Goal: Task Accomplishment & Management: Use online tool/utility

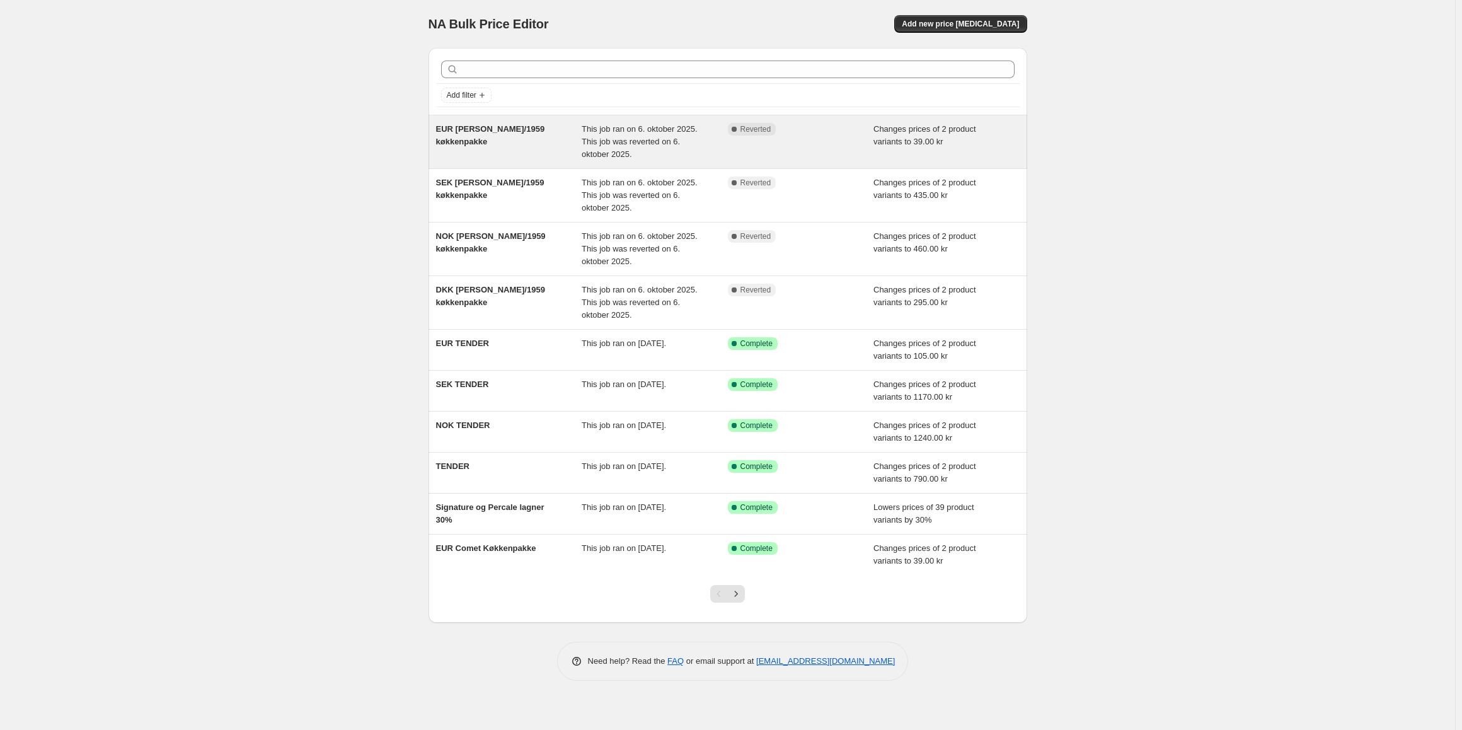
click at [832, 146] on div "Complete Reverted" at bounding box center [801, 142] width 146 height 38
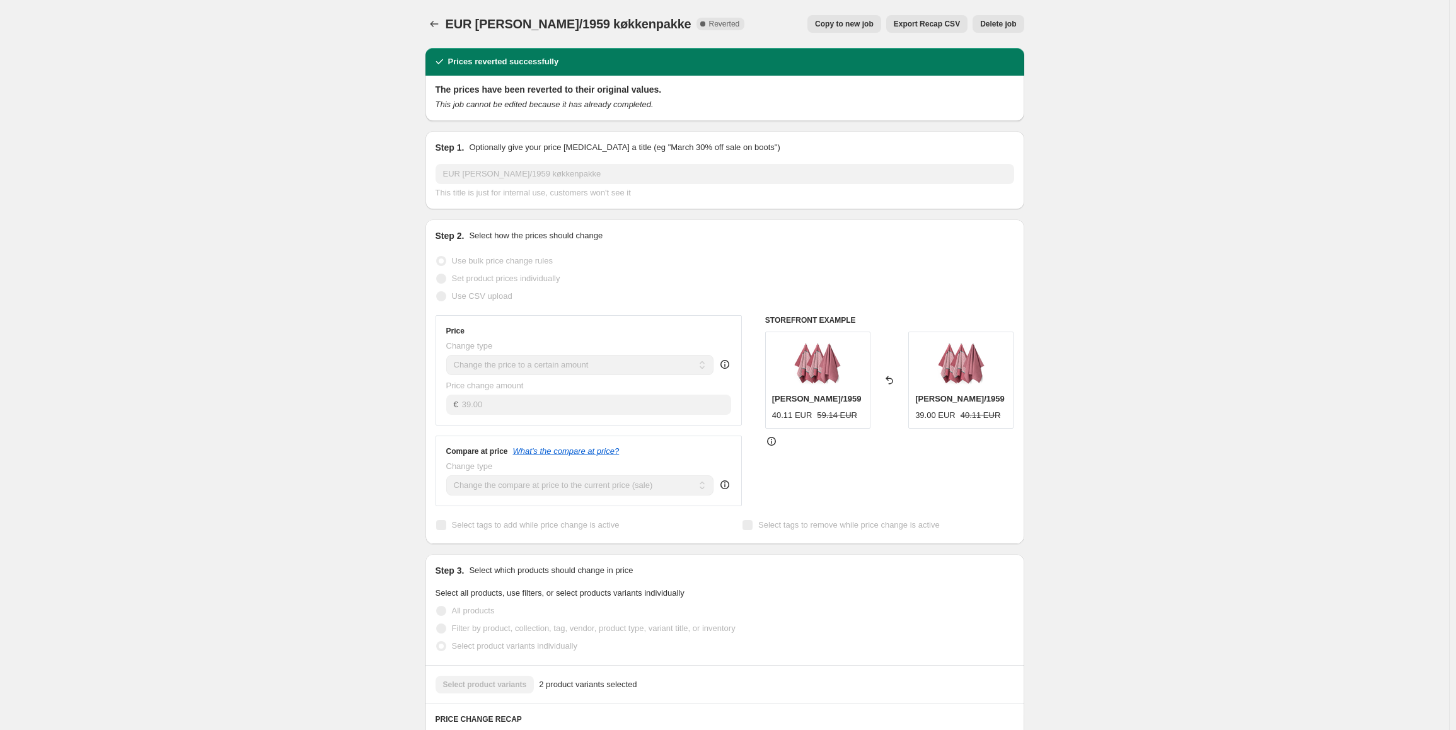
click at [454, 24] on span "EUR Abild/1959 køkkenpakke" at bounding box center [569, 24] width 246 height 14
click at [443, 26] on button "Price change jobs" at bounding box center [434, 24] width 18 height 18
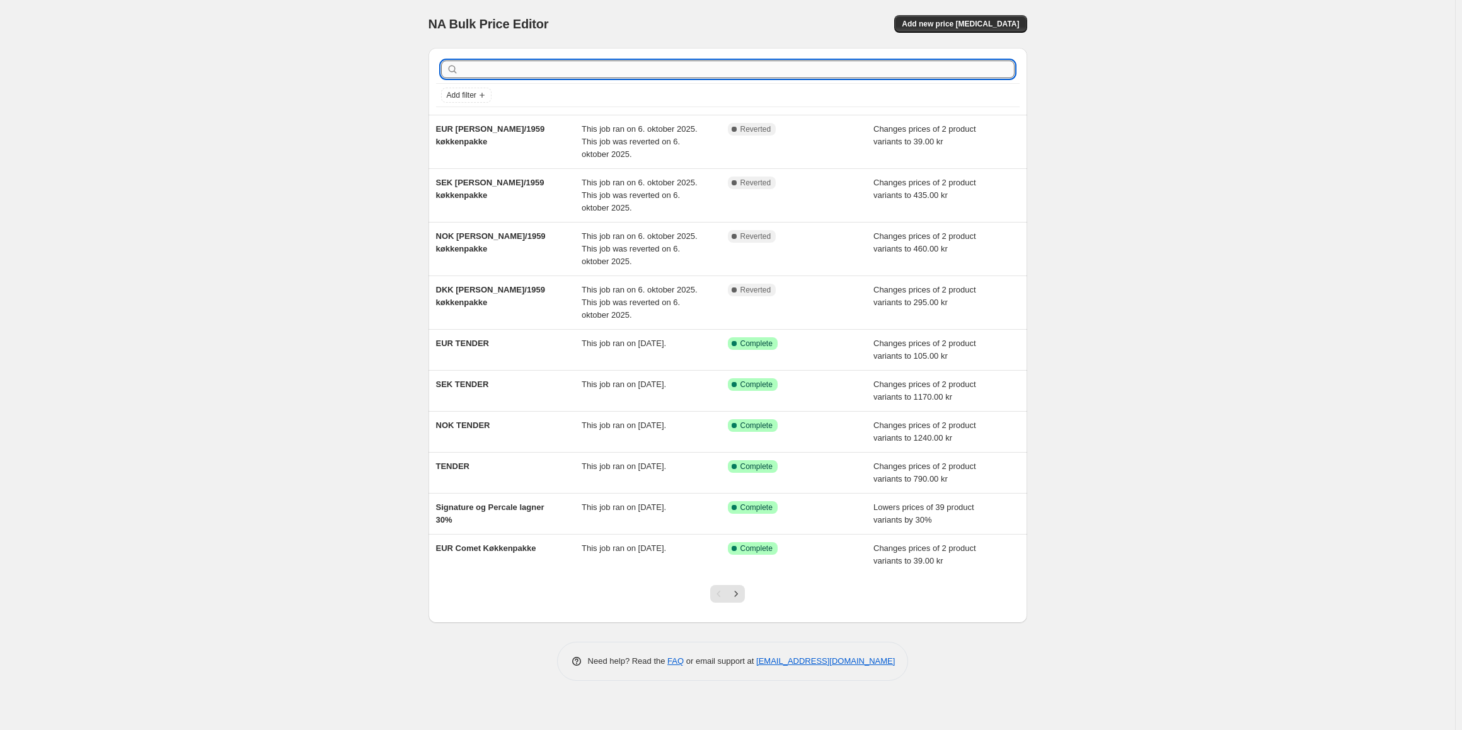
click at [578, 67] on input "text" at bounding box center [737, 70] width 553 height 18
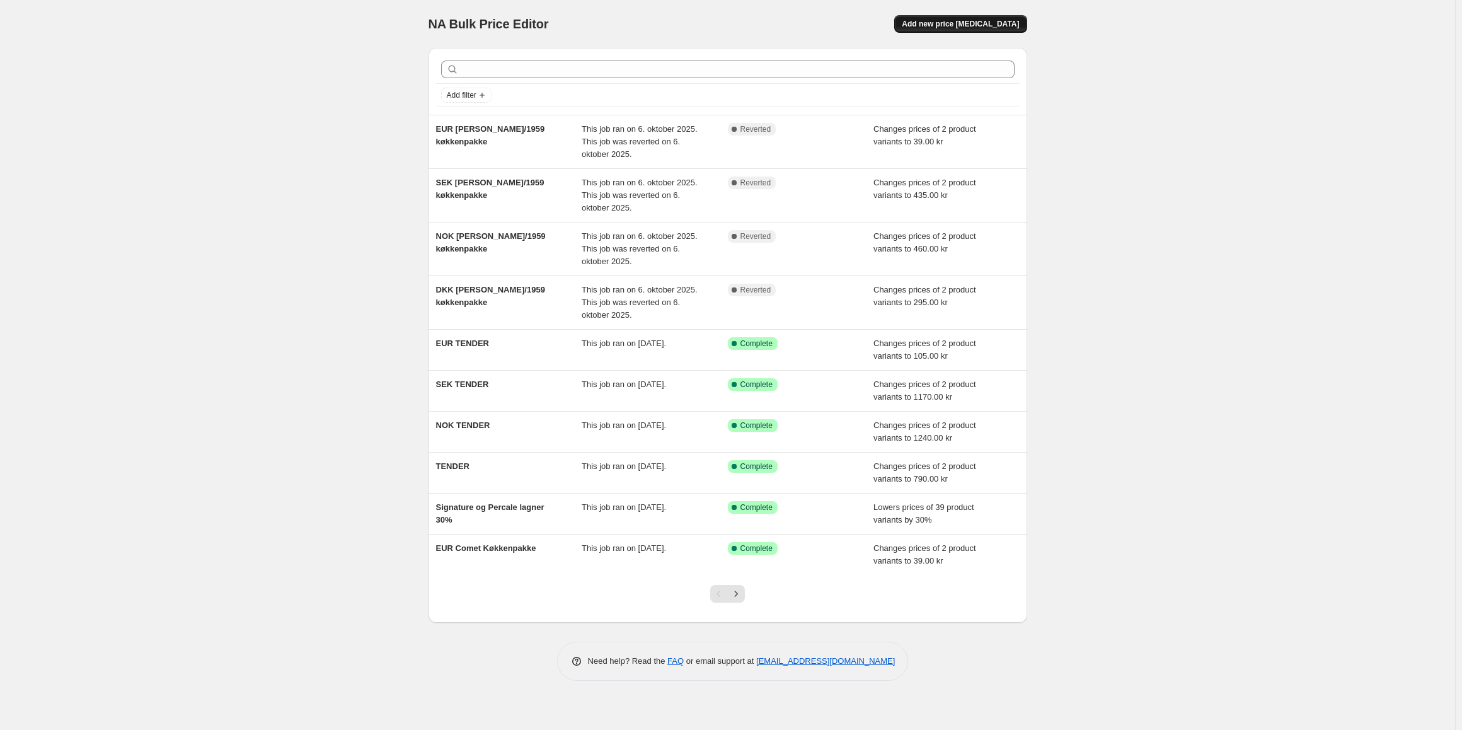
click at [971, 25] on span "Add new price change job" at bounding box center [960, 24] width 117 height 10
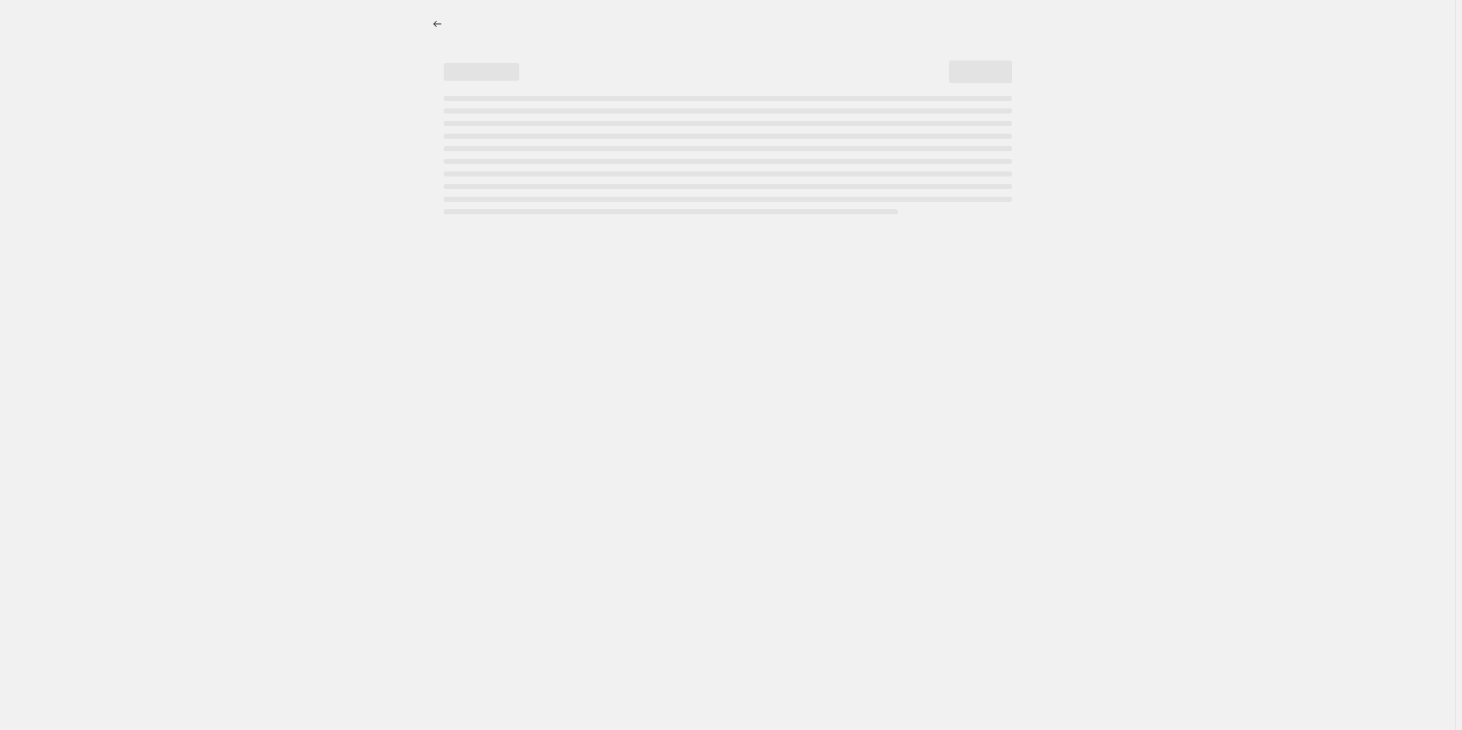
select select "percentage"
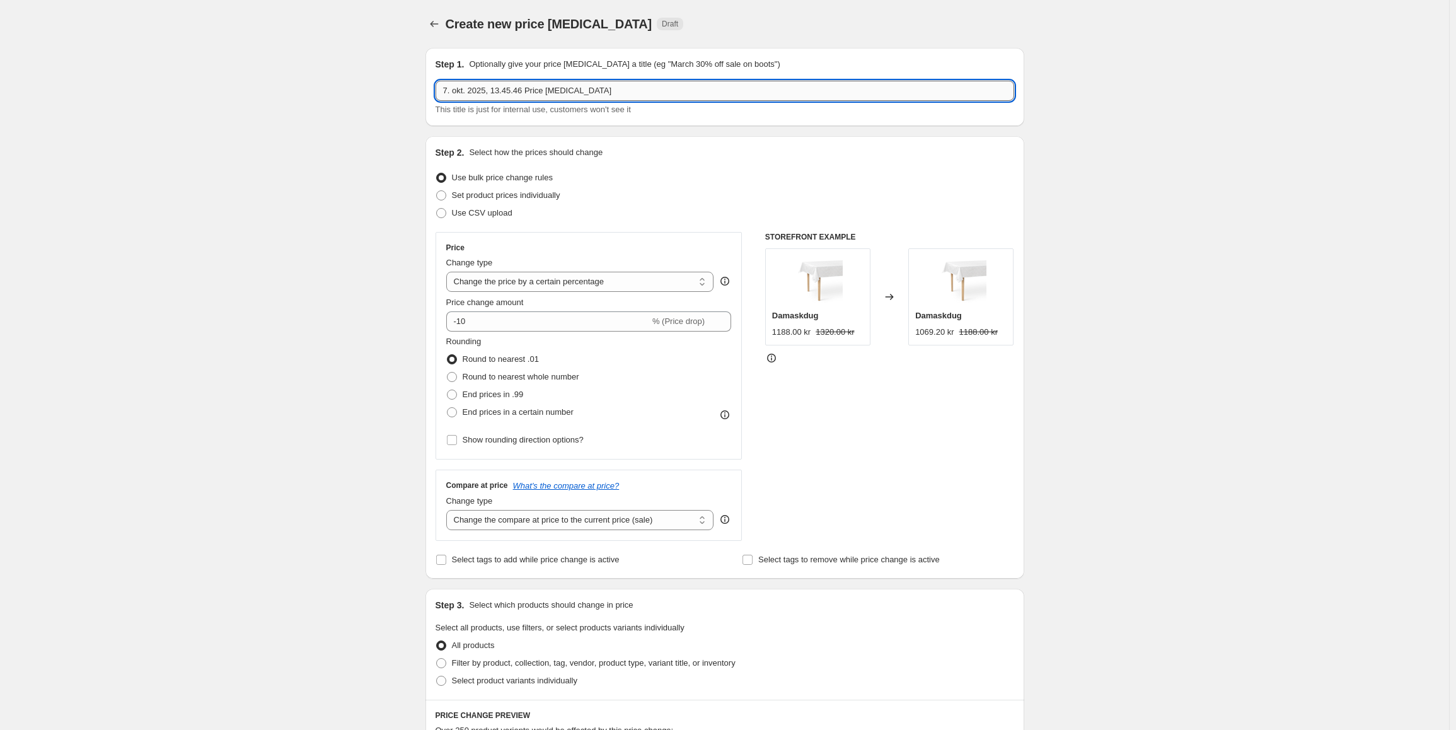
click at [502, 97] on input "7. okt. 2025, 13.45.46 Price change job" at bounding box center [724, 91] width 579 height 20
type input "K"
type input "J"
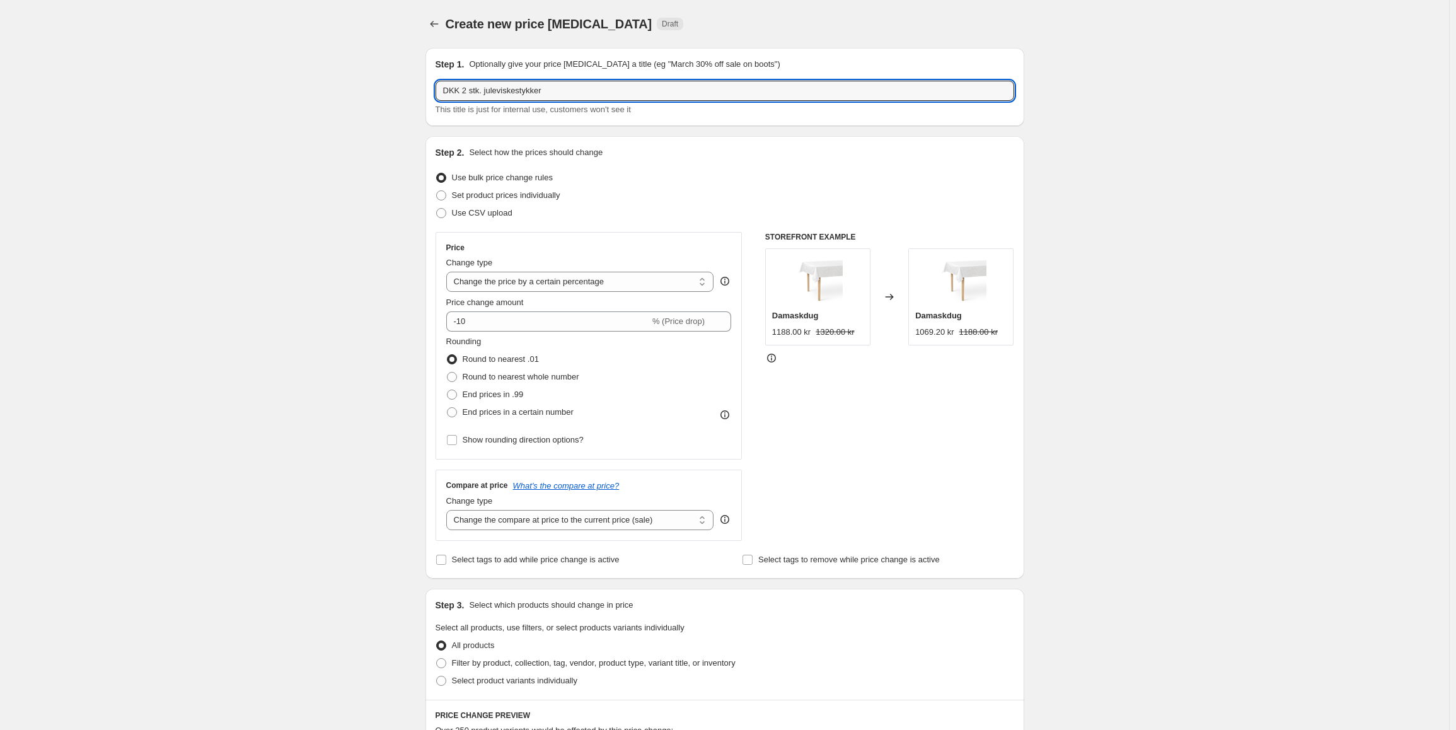
type input "DKK 2 stk. juleviskestykker"
click at [557, 94] on input "DKK 2 stk. juleviskestykker" at bounding box center [724, 91] width 579 height 20
click at [579, 272] on select "Change the price to a certain amount Change the price by a certain amount Chang…" at bounding box center [580, 282] width 268 height 20
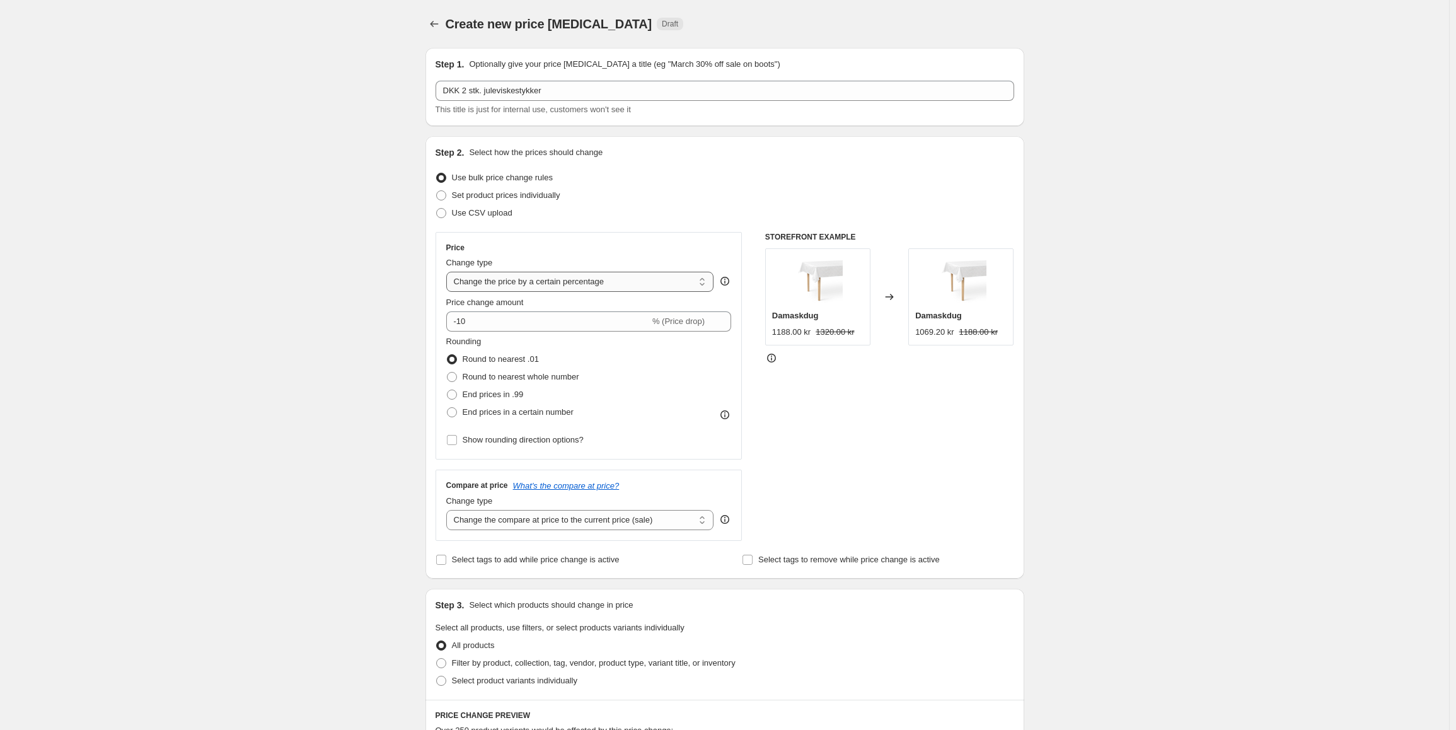
select select "to"
click at [449, 272] on select "Change the price to a certain amount Change the price by a certain amount Chang…" at bounding box center [580, 282] width 268 height 20
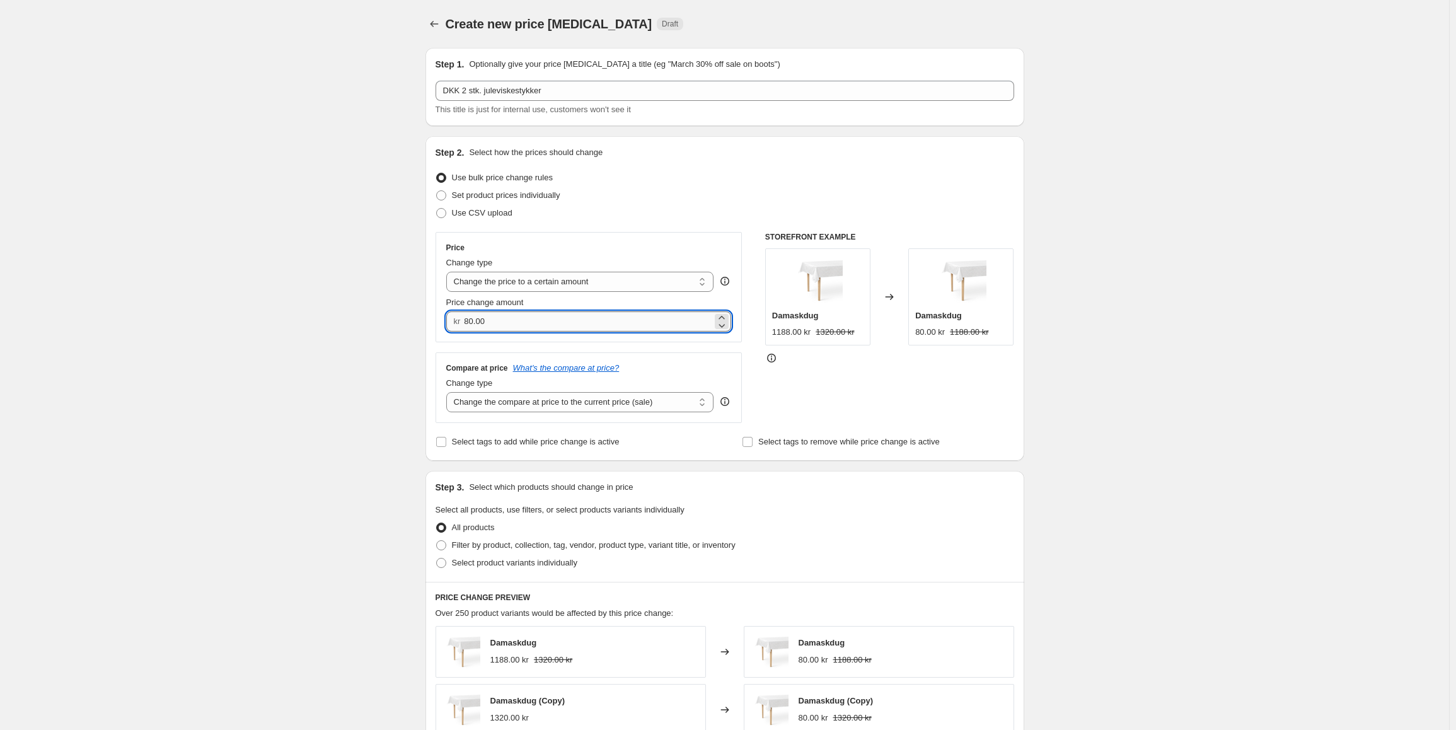
click at [530, 322] on input "80.00" at bounding box center [588, 321] width 248 height 20
click at [529, 322] on input "80.00" at bounding box center [588, 321] width 248 height 20
click at [555, 321] on input "80.00" at bounding box center [588, 321] width 248 height 20
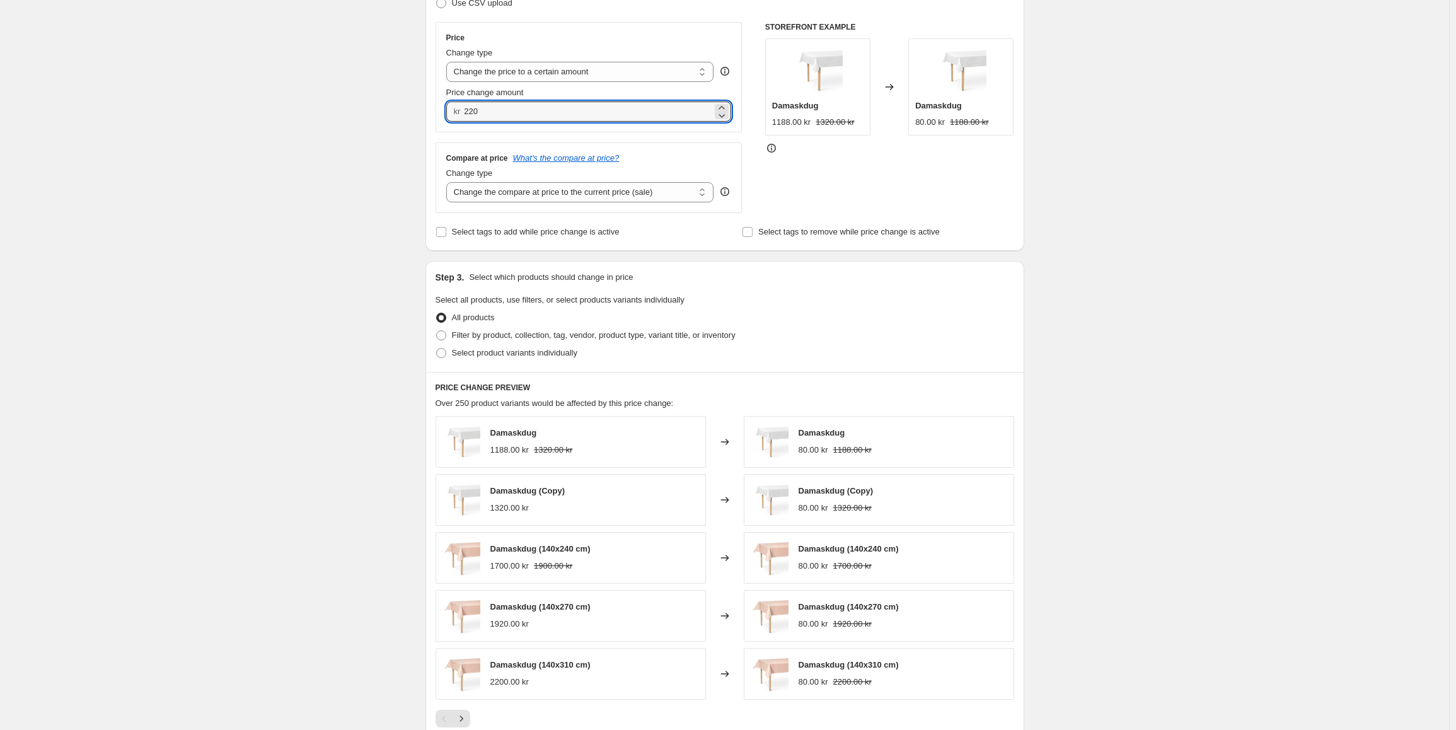
scroll to position [252, 0]
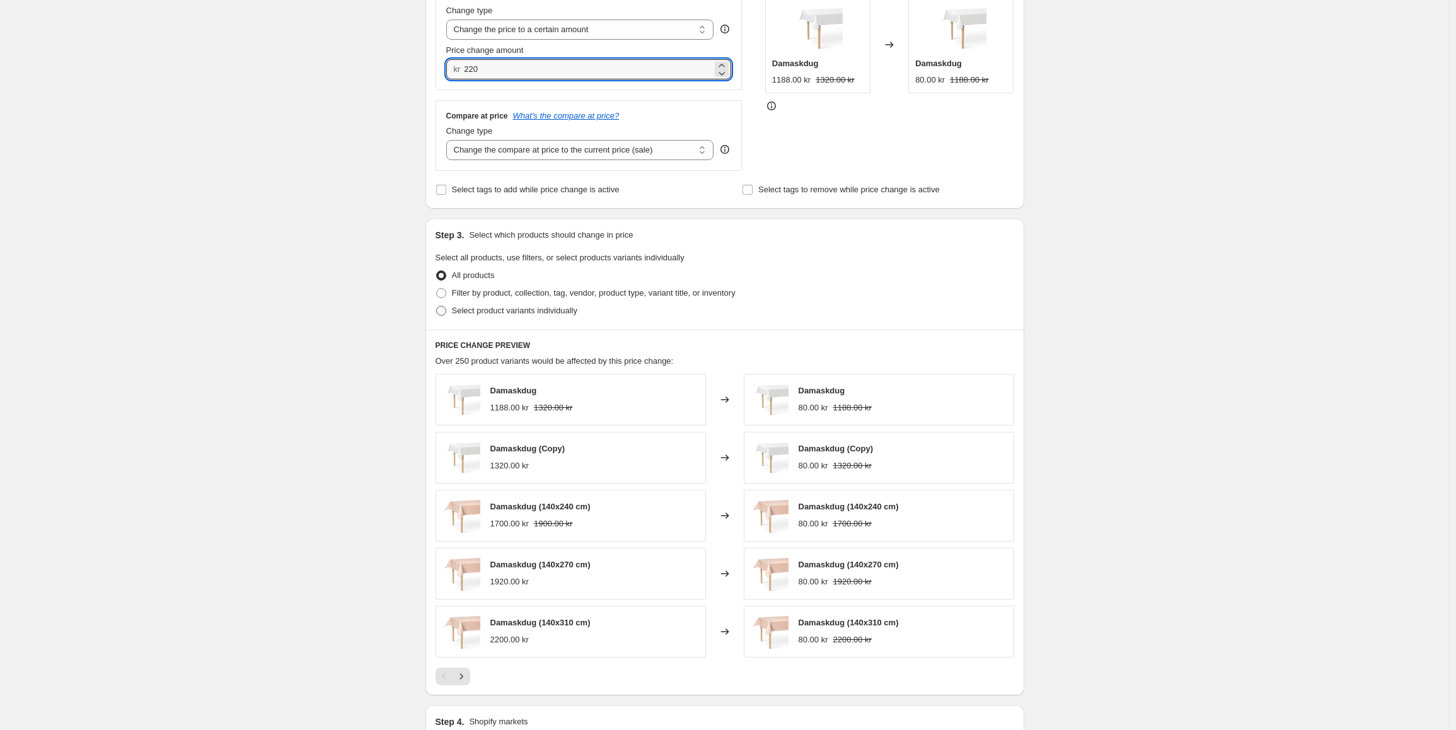
type input "220.00"
click at [471, 319] on label "Select product variants individually" at bounding box center [506, 311] width 142 height 18
click at [437, 306] on input "Select product variants individually" at bounding box center [436, 306] width 1 height 1
radio input "true"
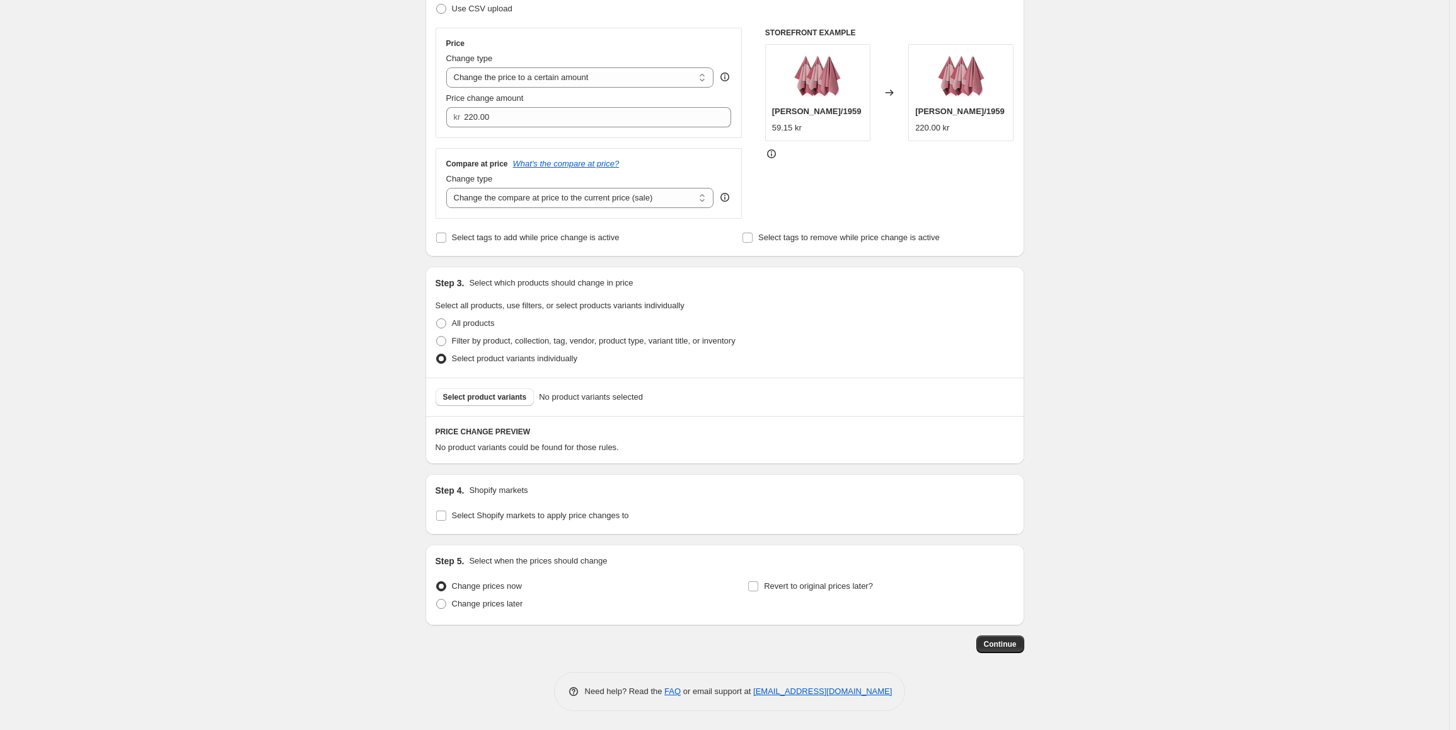
scroll to position [205, 0]
drag, startPoint x: 488, startPoint y: 406, endPoint x: 930, endPoint y: 380, distance: 442.6
click at [930, 380] on div "Select product variants No product variants selected" at bounding box center [724, 397] width 599 height 38
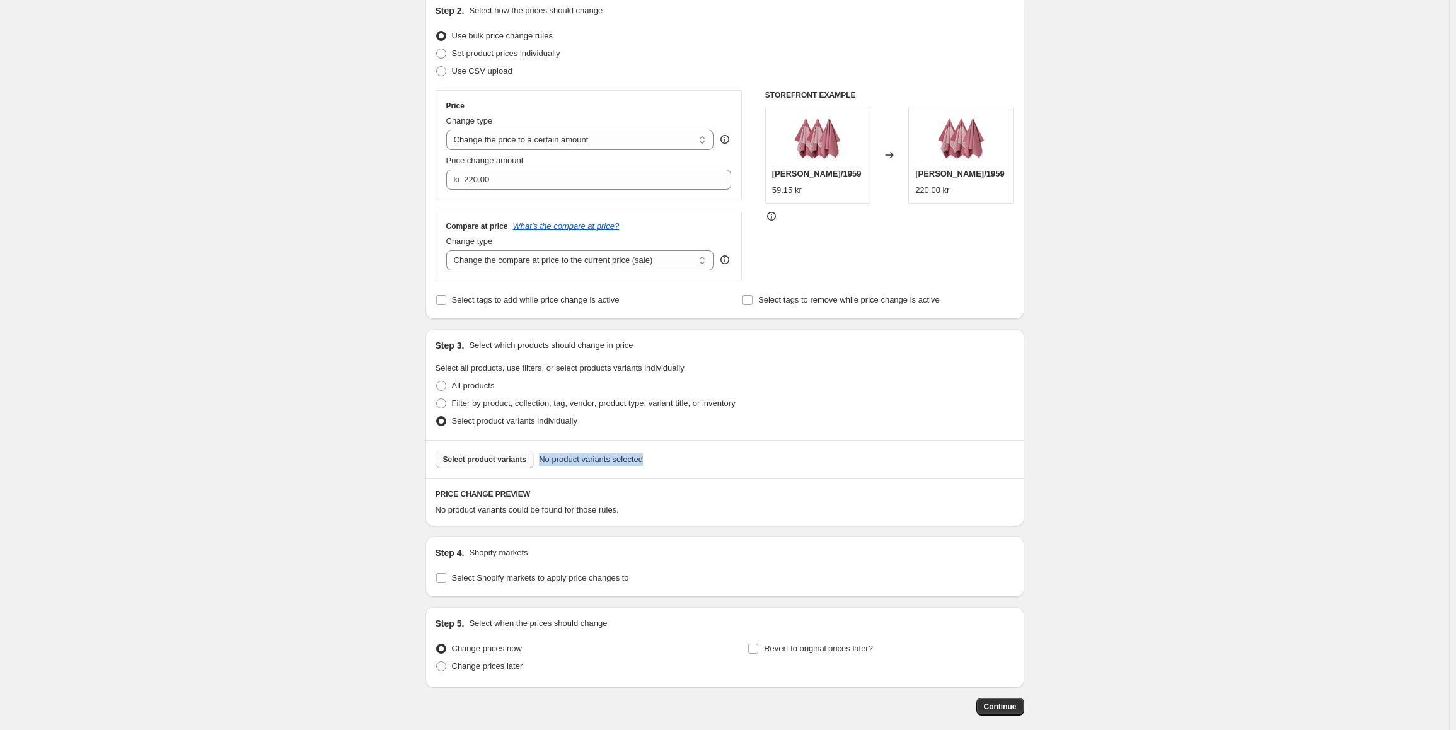
click at [480, 459] on span "Select product variants" at bounding box center [485, 459] width 84 height 10
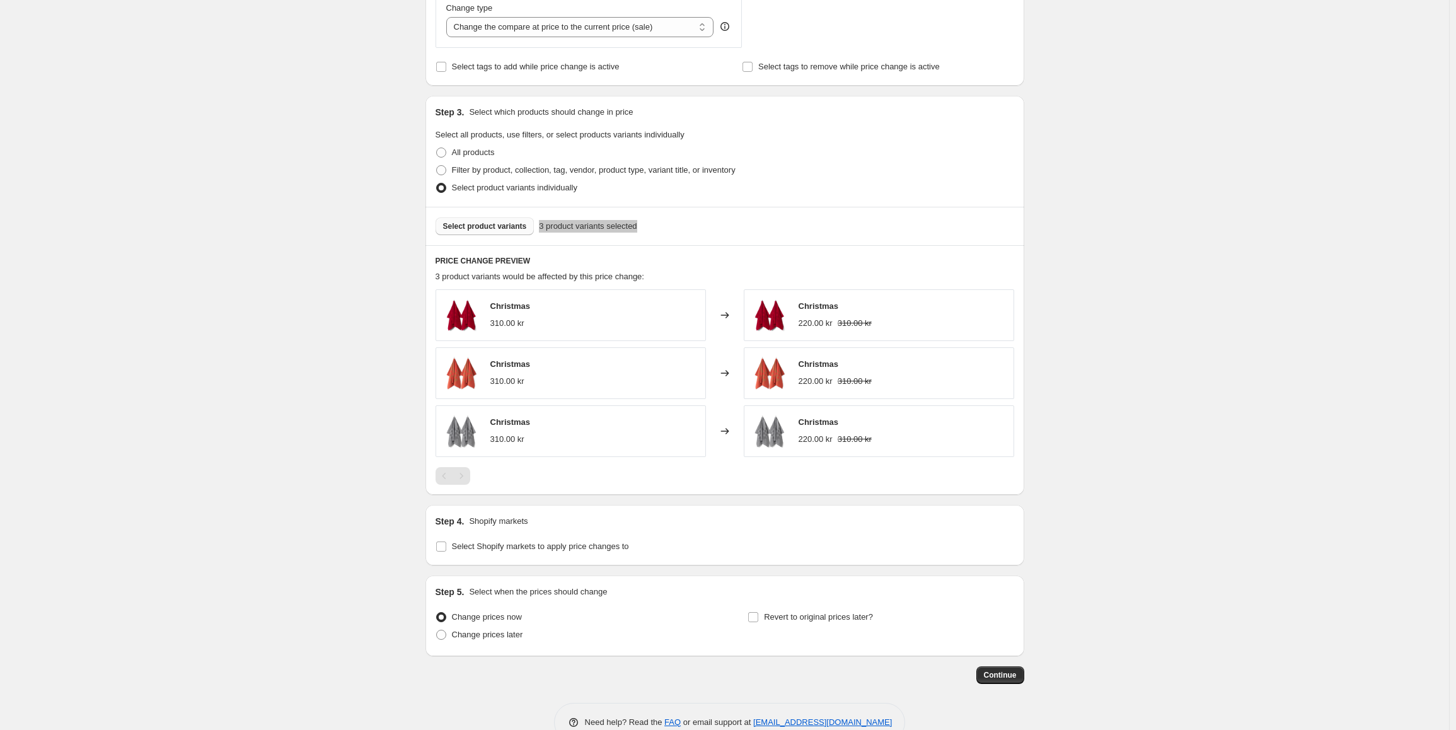
scroll to position [394, 0]
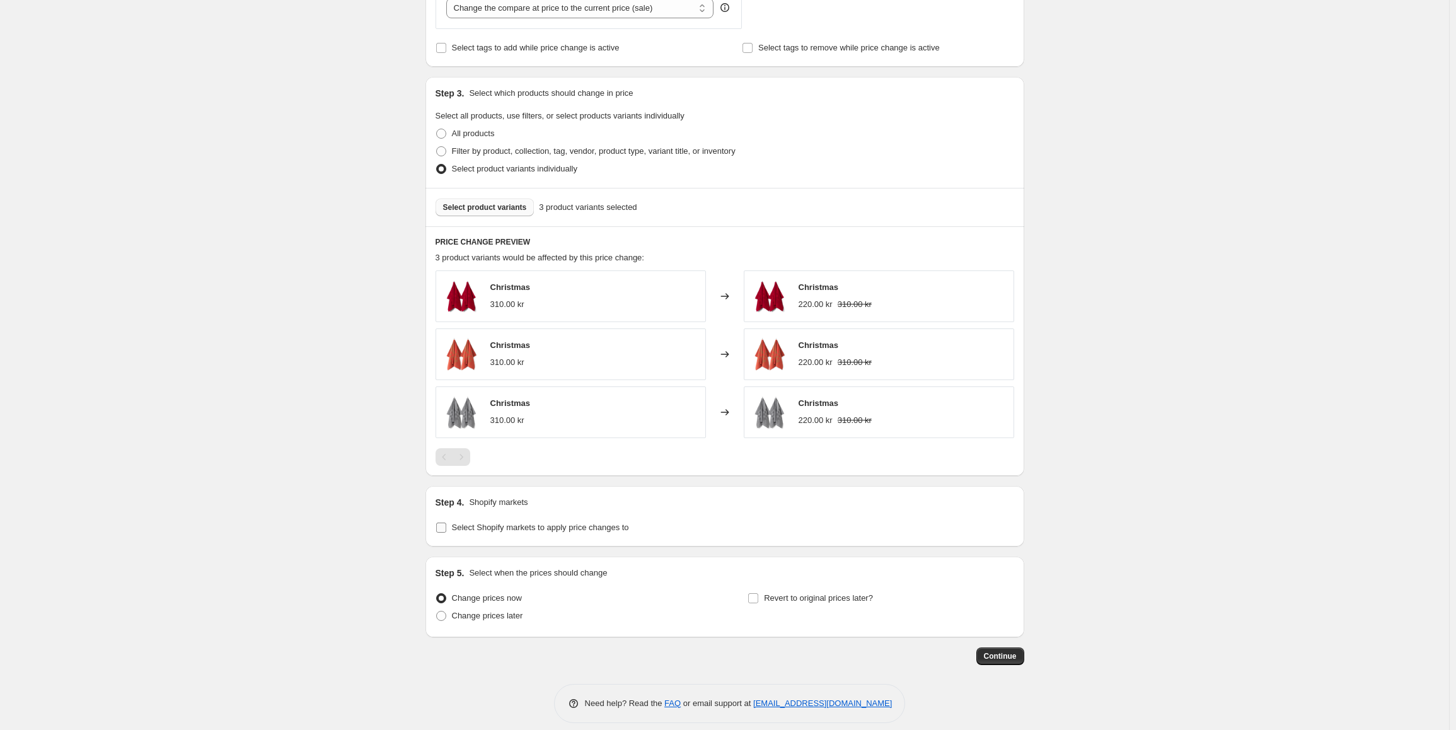
click at [471, 527] on span "Select Shopify markets to apply price changes to" at bounding box center [540, 526] width 177 height 9
click at [446, 527] on input "Select Shopify markets to apply price changes to" at bounding box center [441, 527] width 10 height 10
checkbox input "true"
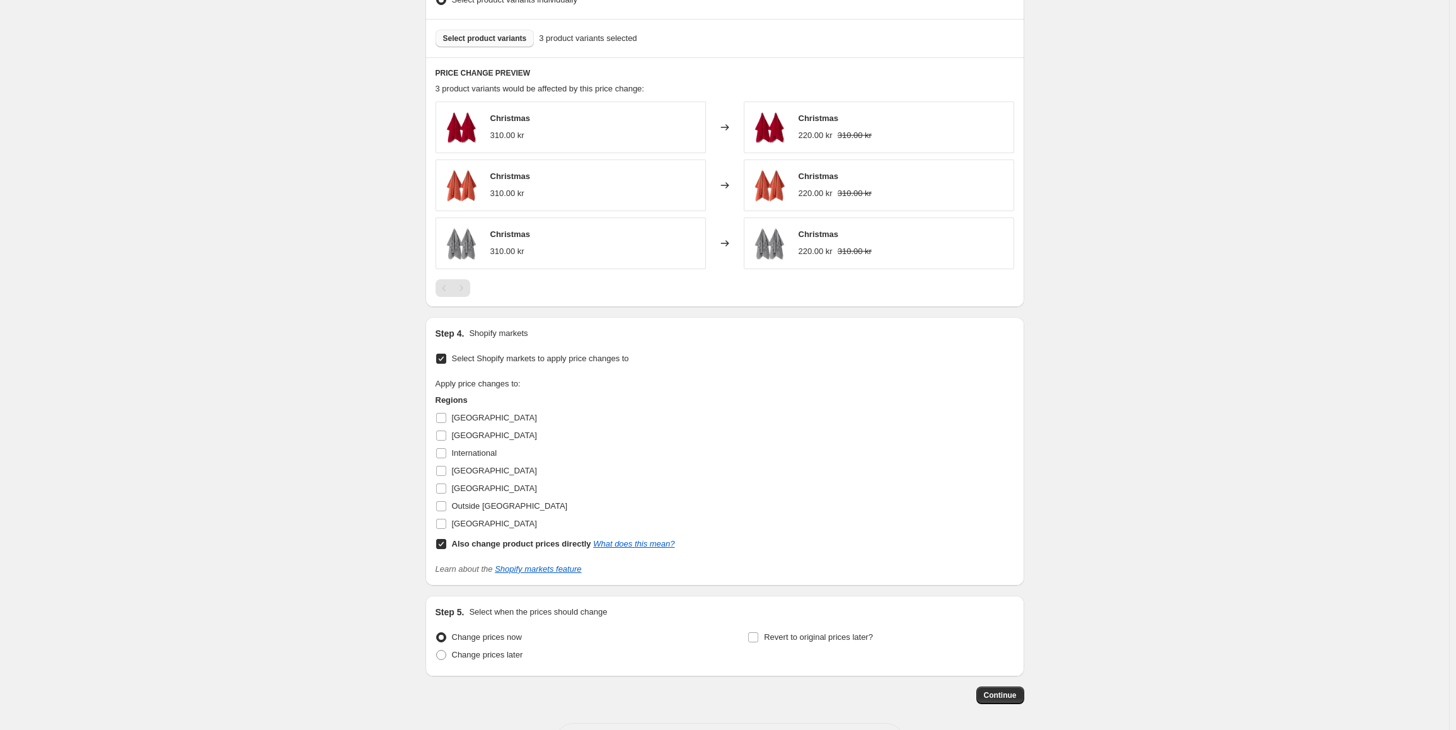
scroll to position [614, 0]
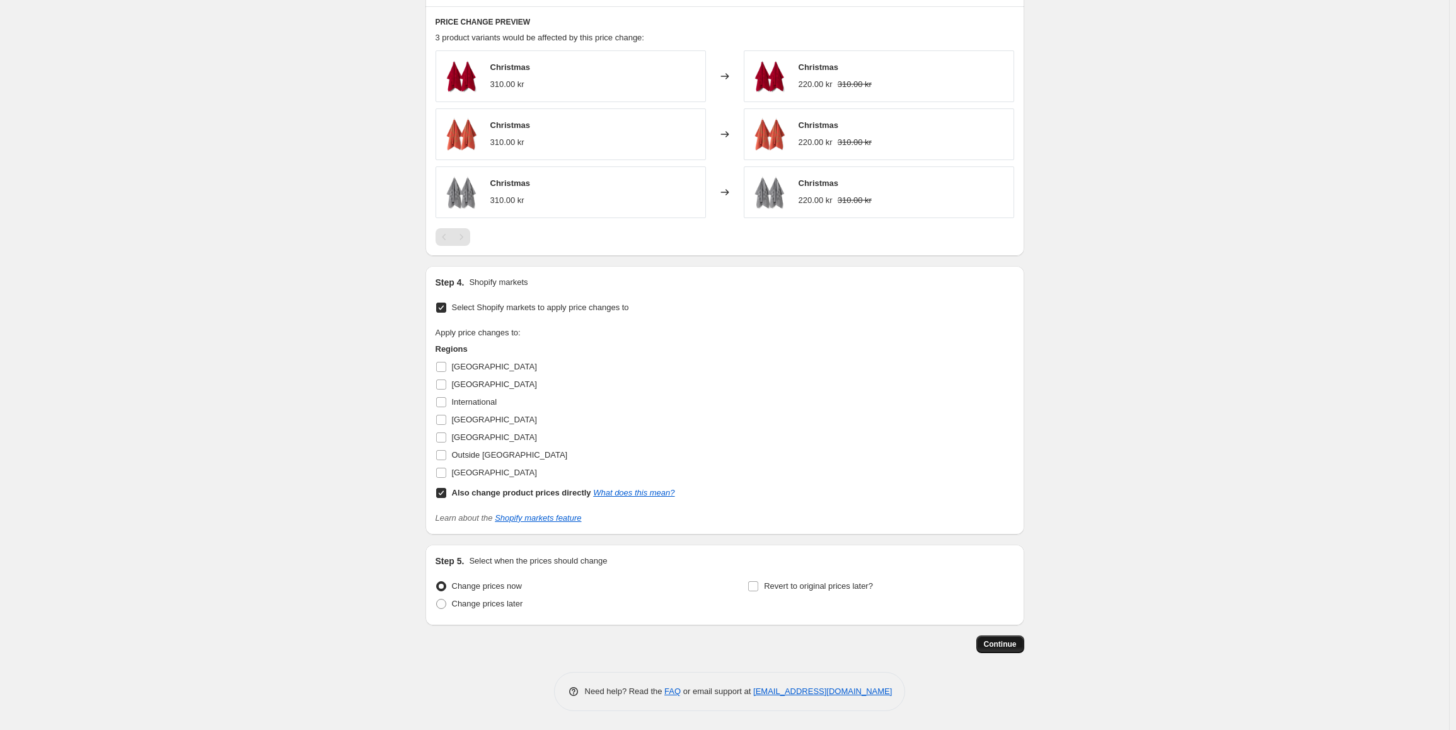
click at [994, 652] on button "Continue" at bounding box center [1000, 644] width 48 height 18
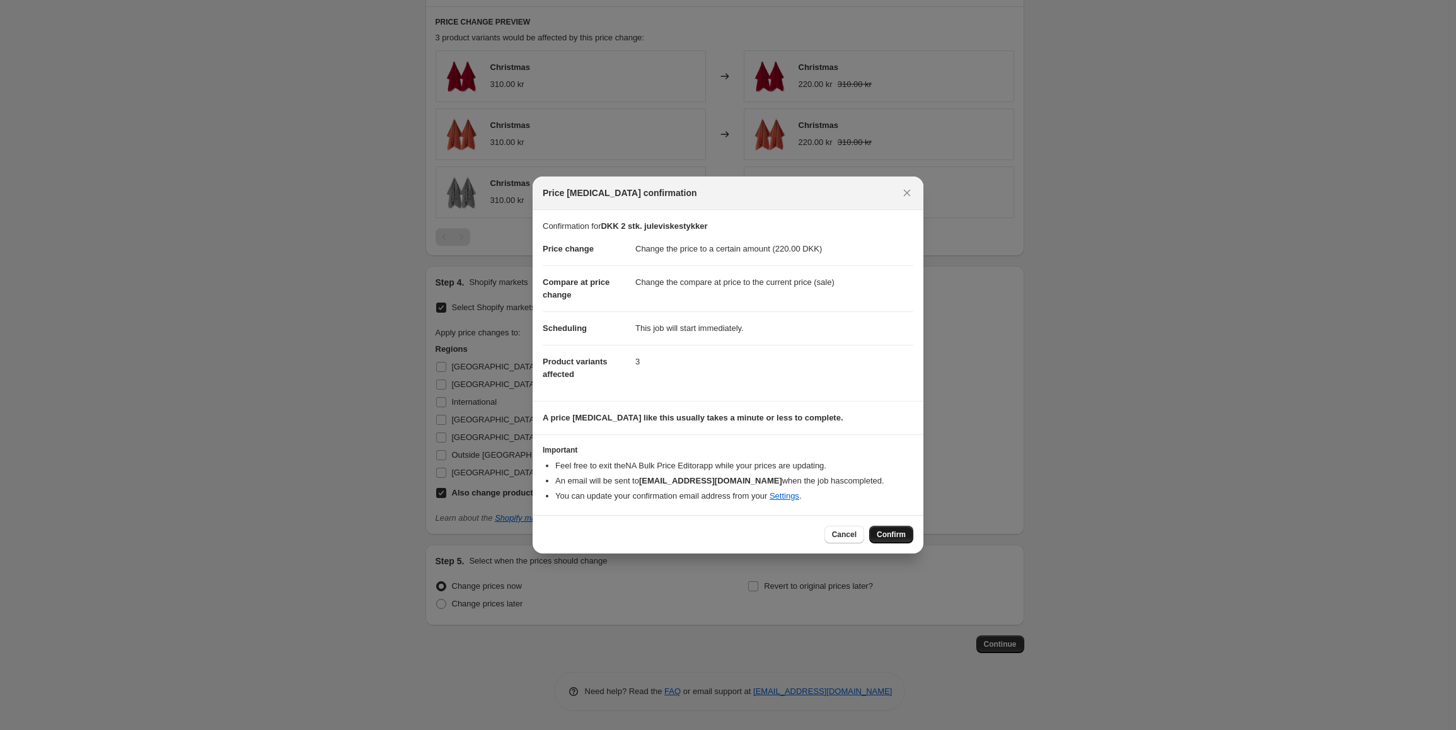
click at [893, 526] on button "Confirm" at bounding box center [891, 535] width 44 height 18
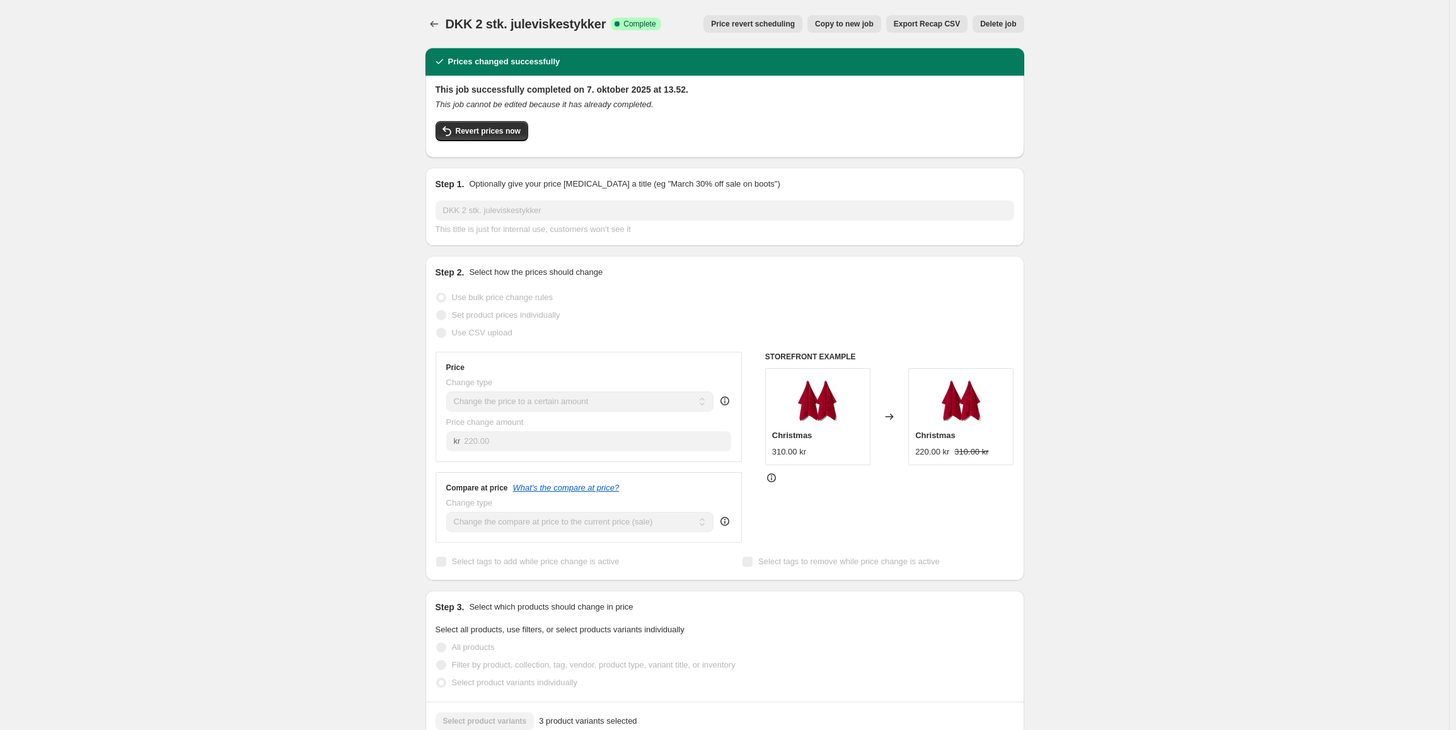
click at [859, 26] on span "Copy to new job" at bounding box center [844, 24] width 59 height 10
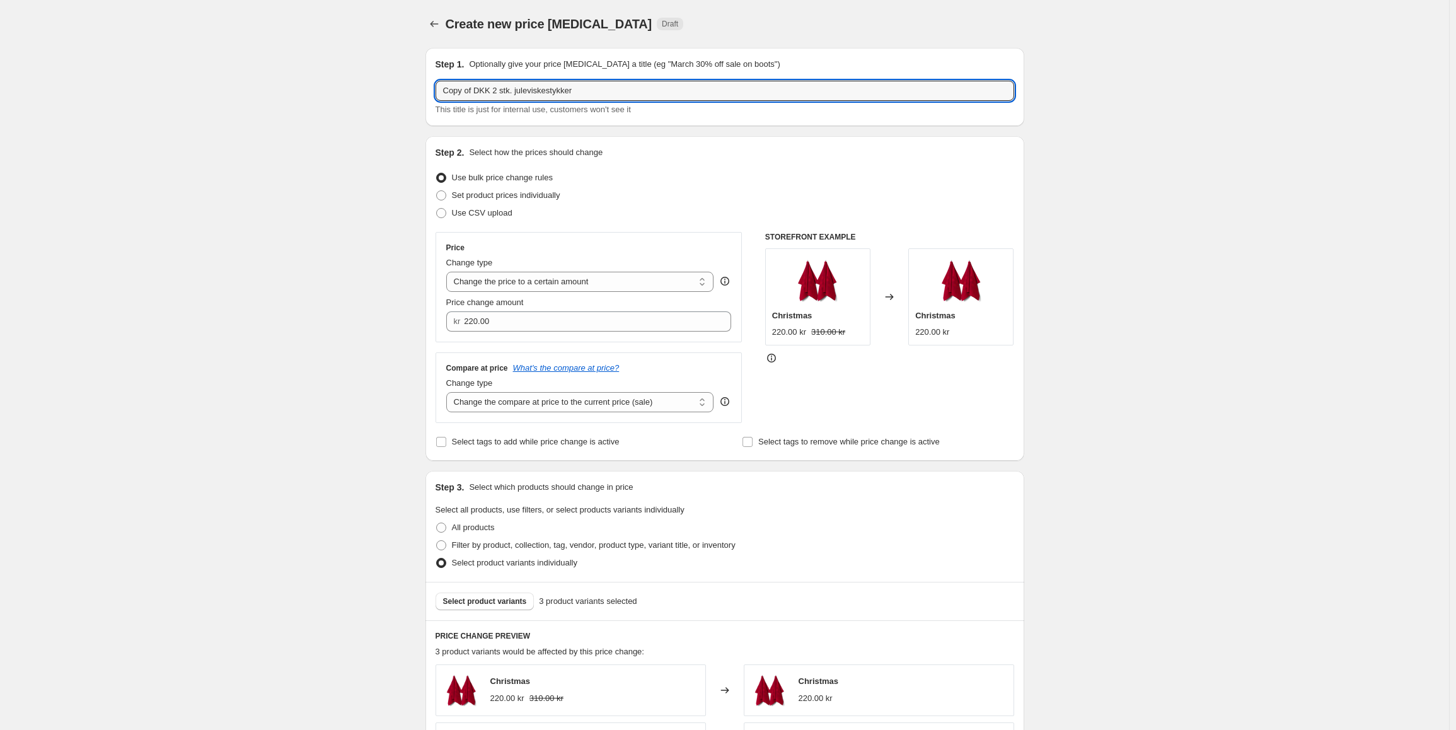
drag, startPoint x: 488, startPoint y: 93, endPoint x: 383, endPoint y: 89, distance: 105.3
click at [383, 89] on div "Create new price change job. This page is ready Create new price change job Dra…" at bounding box center [724, 672] width 1449 height 1344
type input "NOK 2 stk. juleviskestykker"
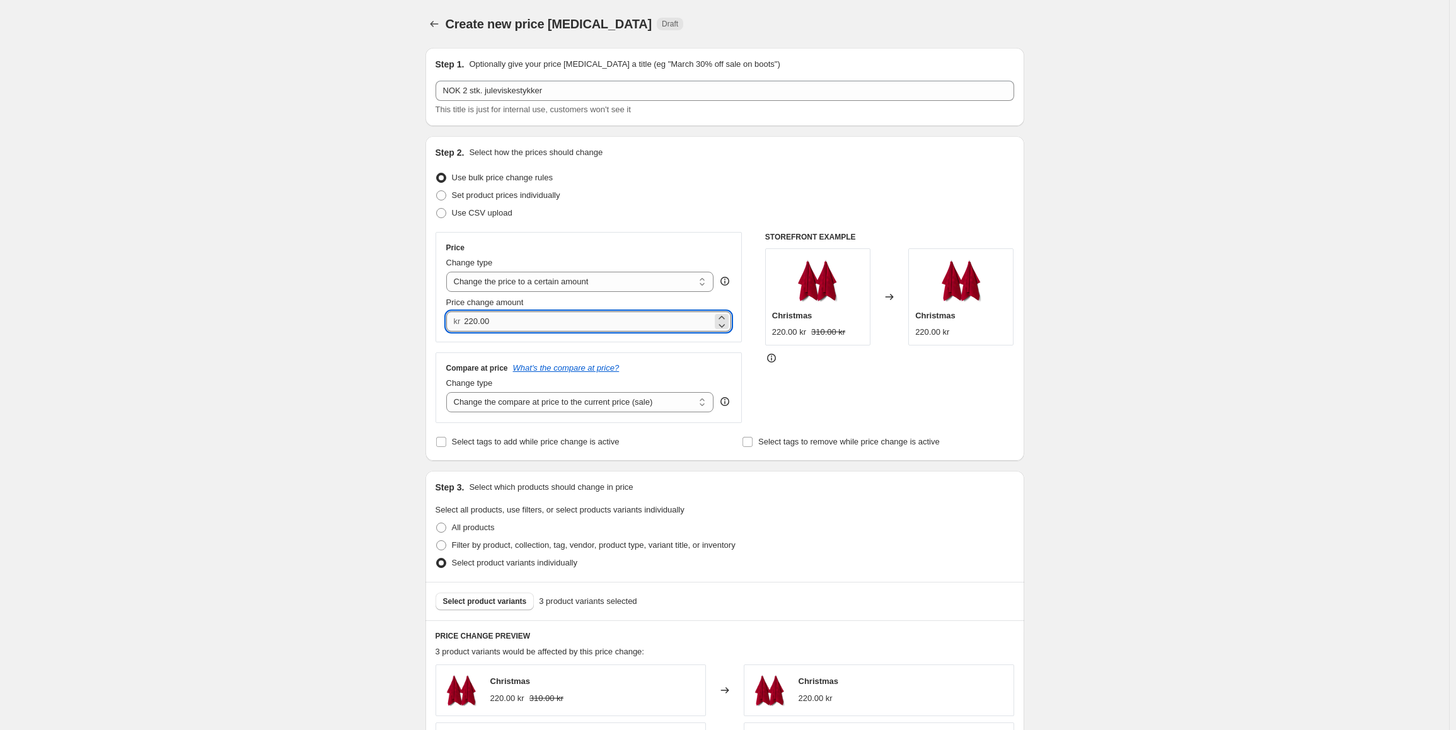
click at [547, 324] on input "220.00" at bounding box center [588, 321] width 248 height 20
type input "4"
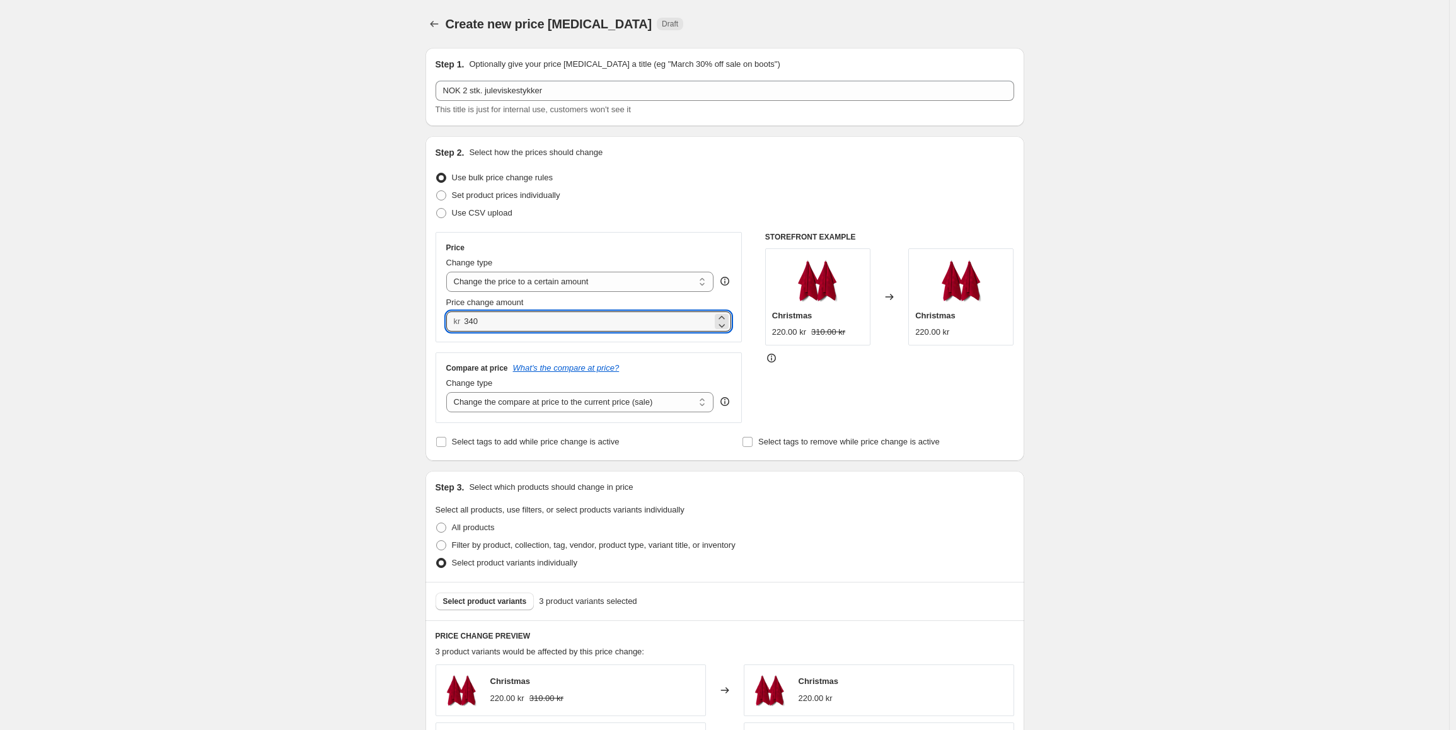
type input "340.00"
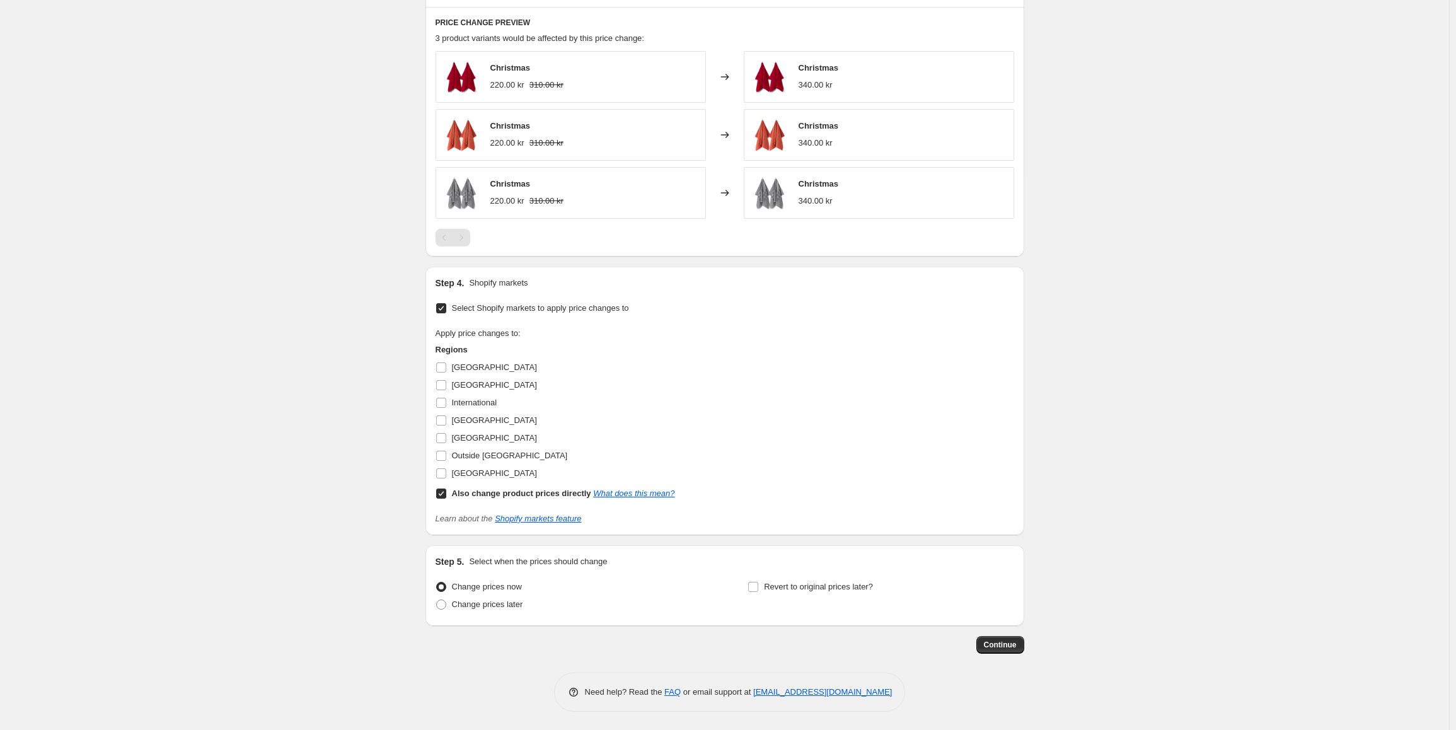
scroll to position [614, 0]
click at [446, 491] on input "Also change product prices directly What does this mean?" at bounding box center [441, 493] width 10 height 10
checkbox input "false"
click at [445, 436] on input "Norway" at bounding box center [441, 437] width 10 height 10
checkbox input "true"
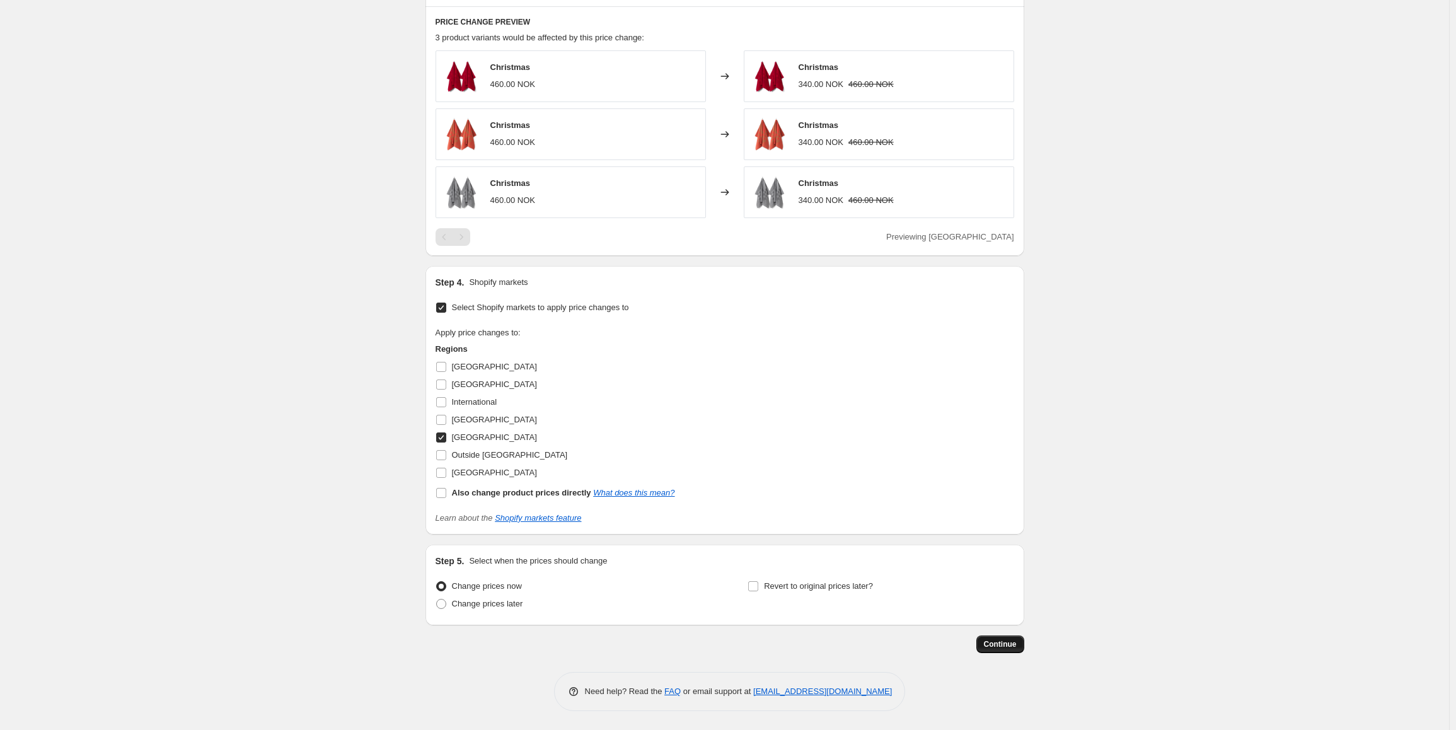
click at [1006, 645] on span "Continue" at bounding box center [1000, 644] width 33 height 10
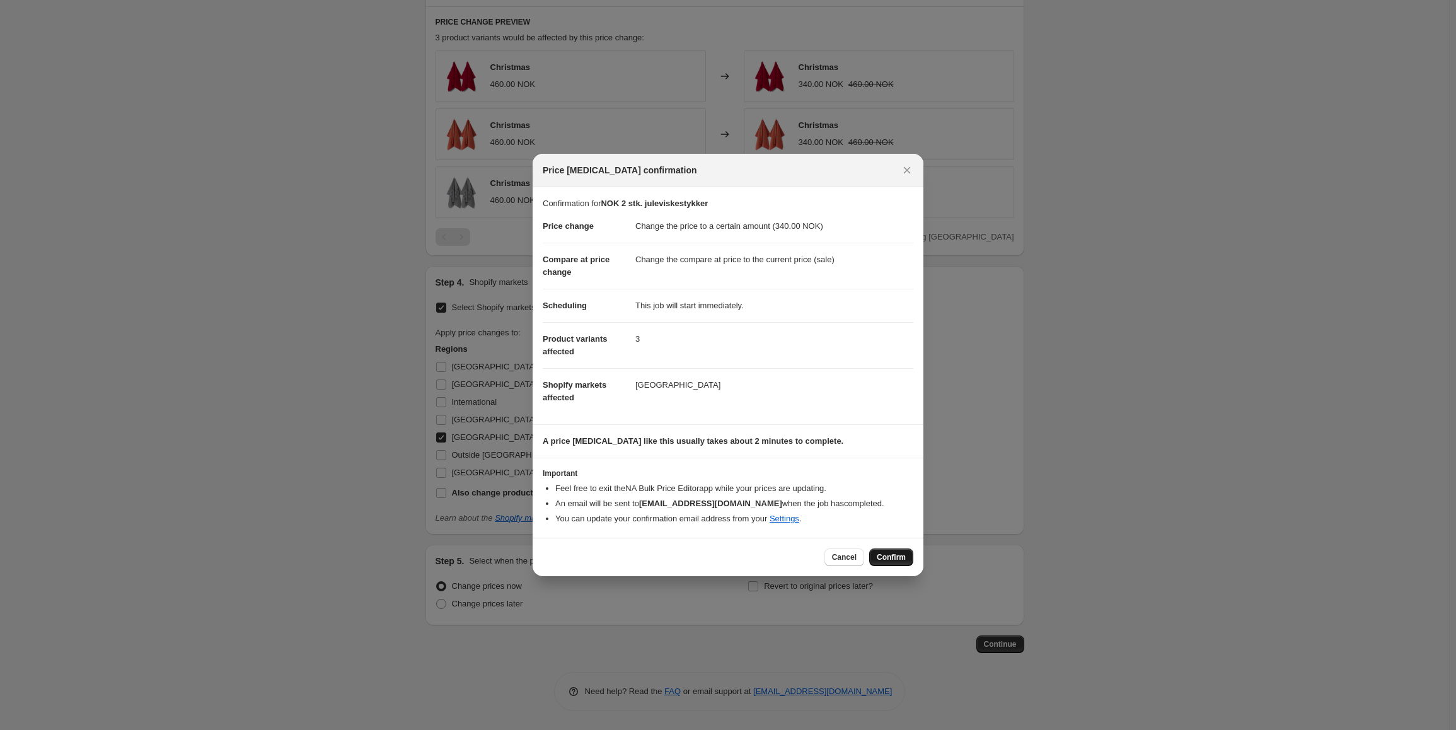
click at [900, 555] on span "Confirm" at bounding box center [891, 557] width 29 height 10
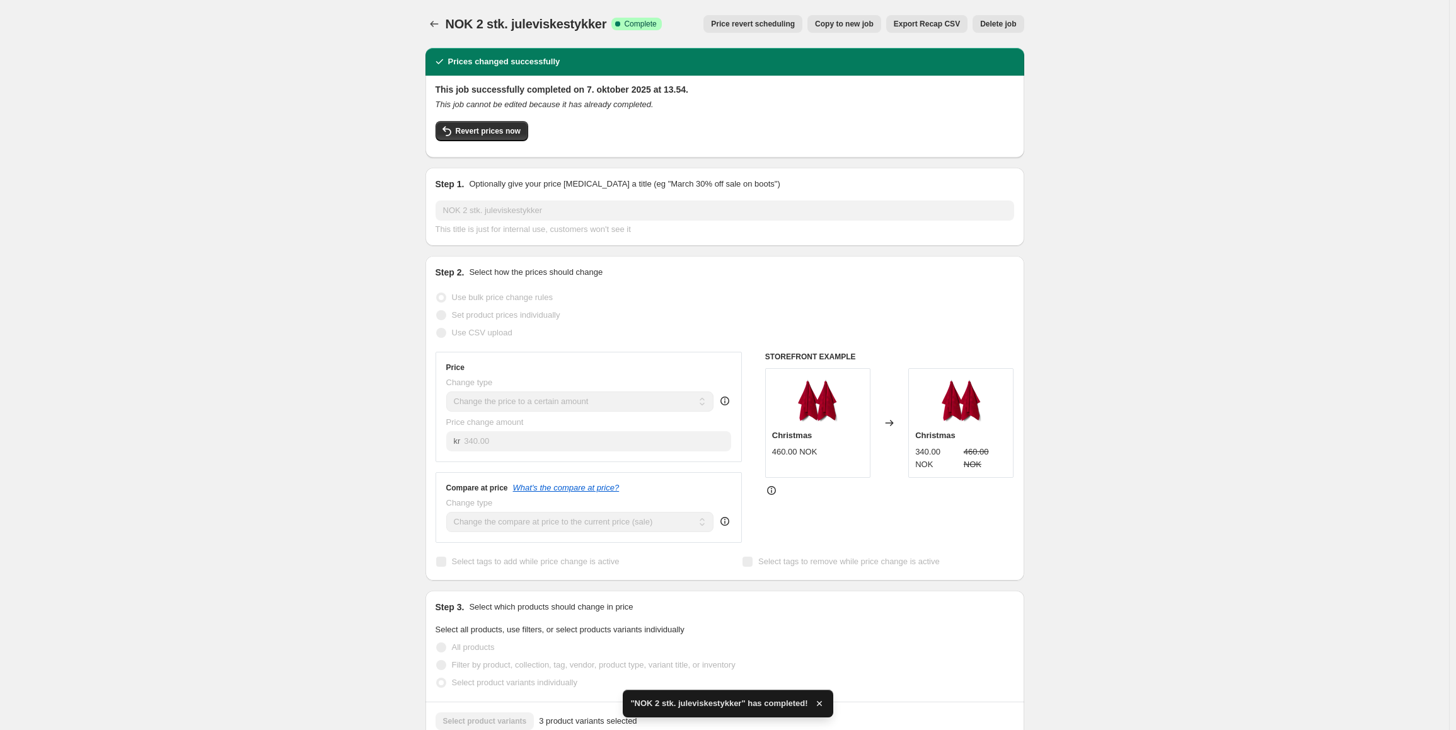
click at [862, 22] on span "Copy to new job" at bounding box center [844, 24] width 59 height 10
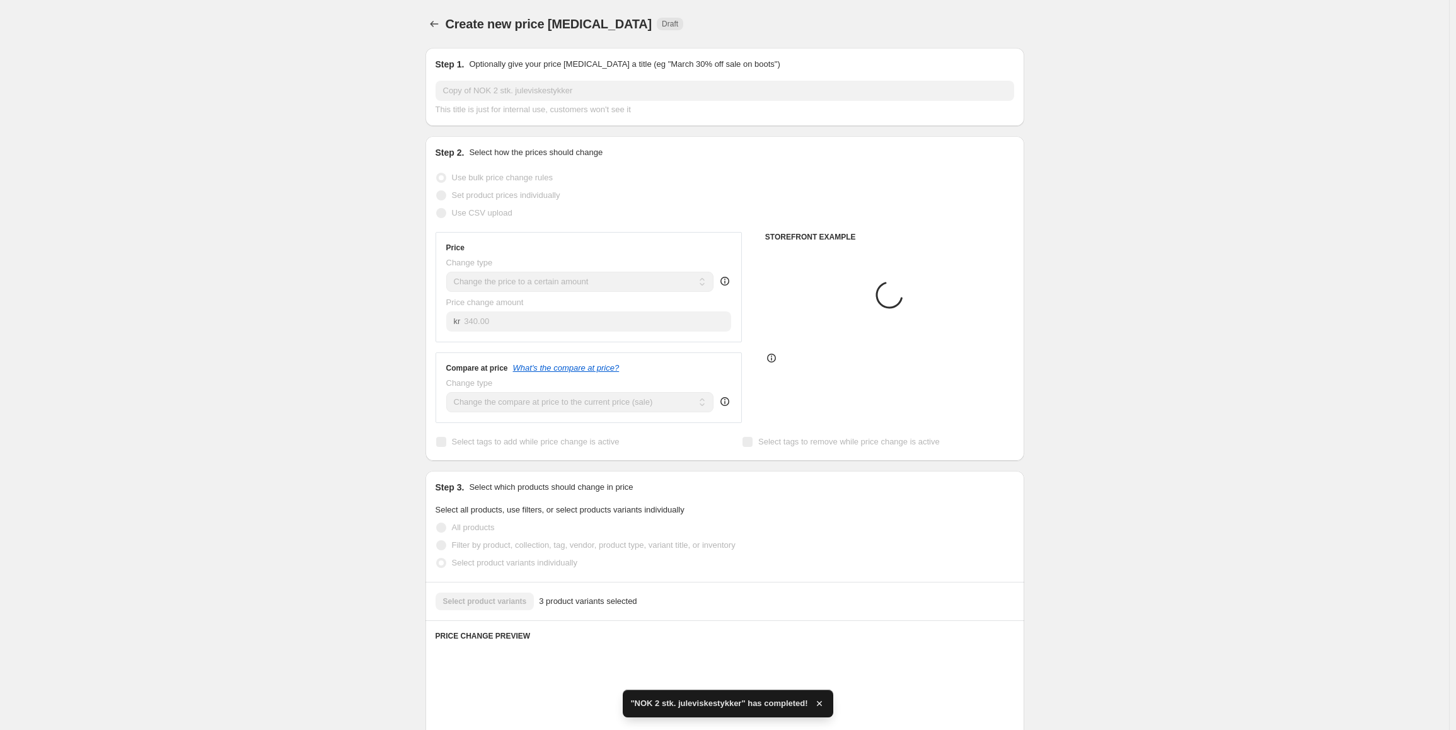
click at [493, 88] on input "Copy of NOK 2 stk. juleviskestykker" at bounding box center [724, 91] width 579 height 20
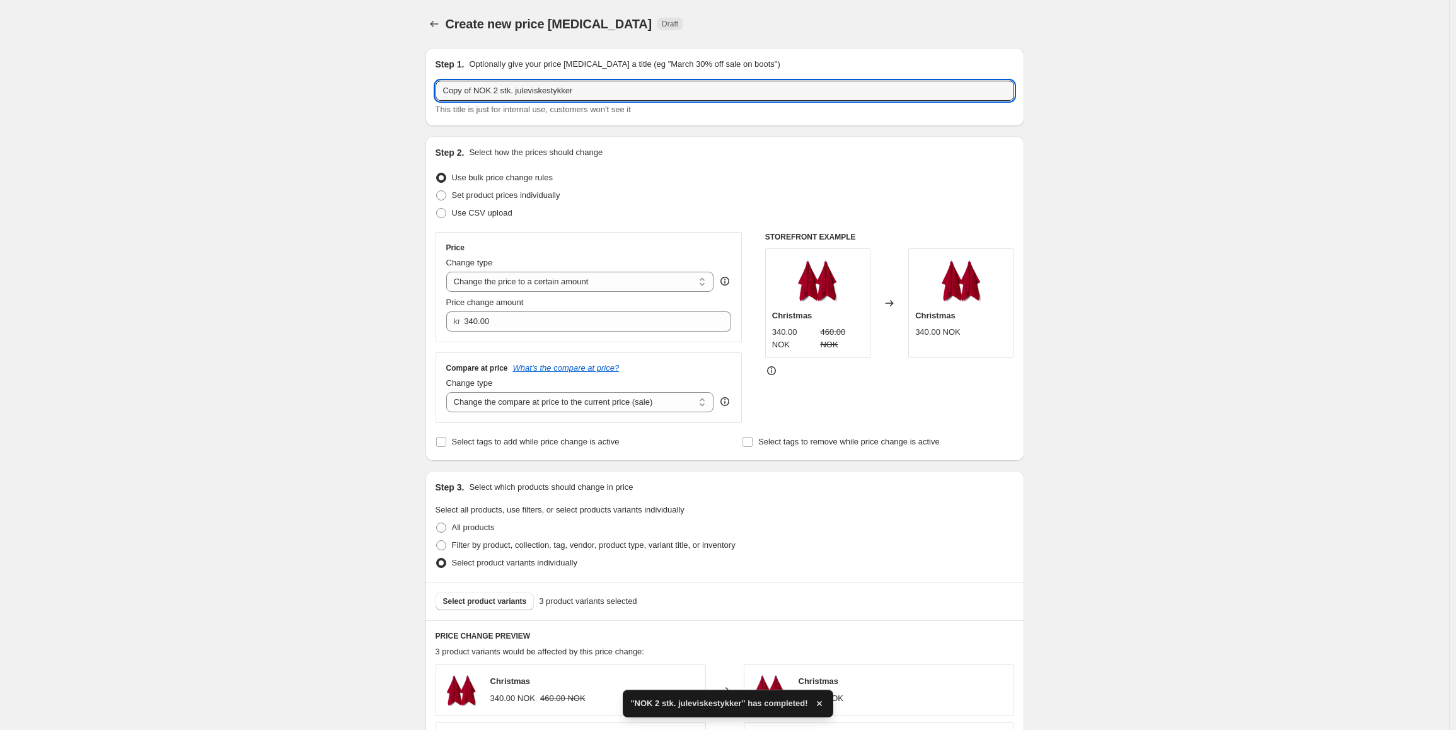
drag, startPoint x: 490, startPoint y: 89, endPoint x: 372, endPoint y: 90, distance: 117.9
click at [372, 90] on div "Create new price change job. This page is ready Create new price change job Dra…" at bounding box center [724, 672] width 1449 height 1344
type input "SEK 2 stk. juleviskestykker"
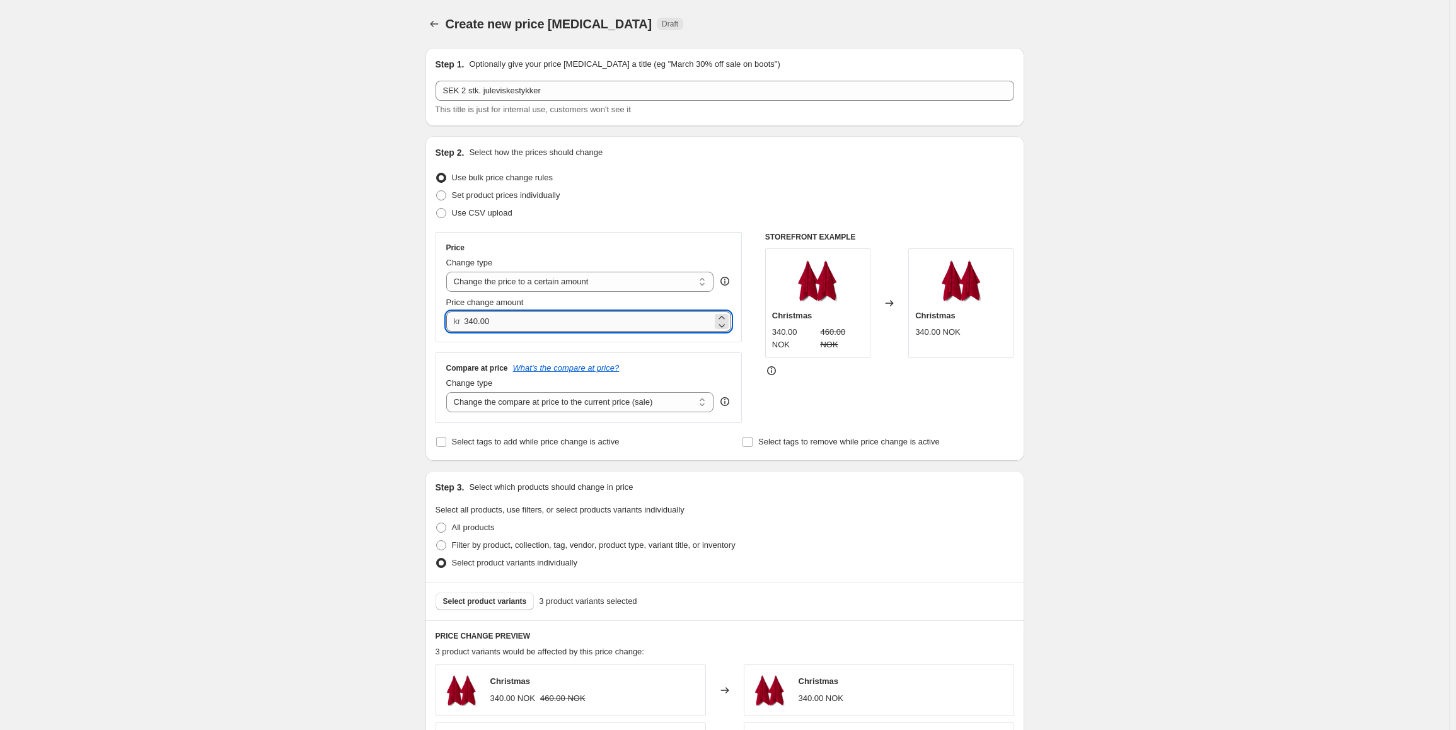
click at [505, 321] on input "340.00" at bounding box center [588, 321] width 248 height 20
type input "3"
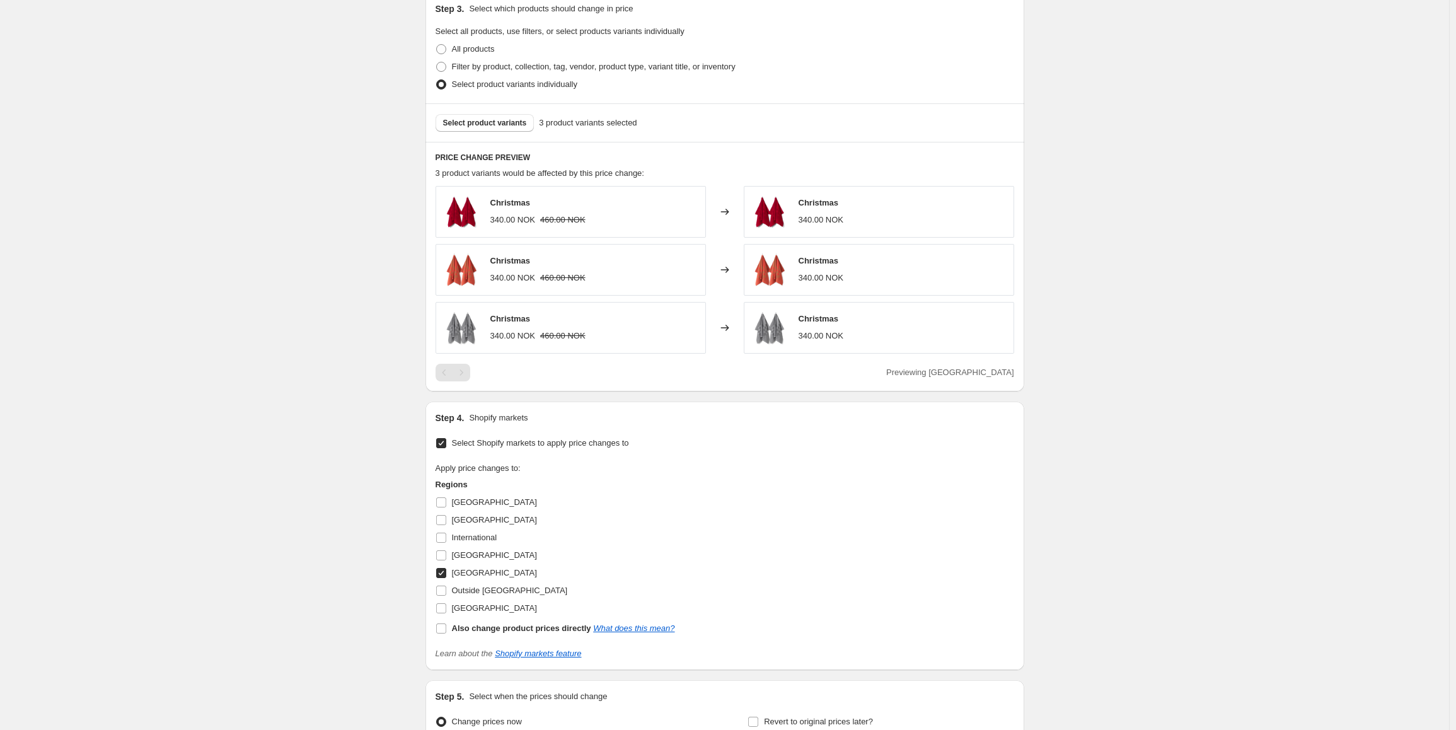
scroll to position [567, 0]
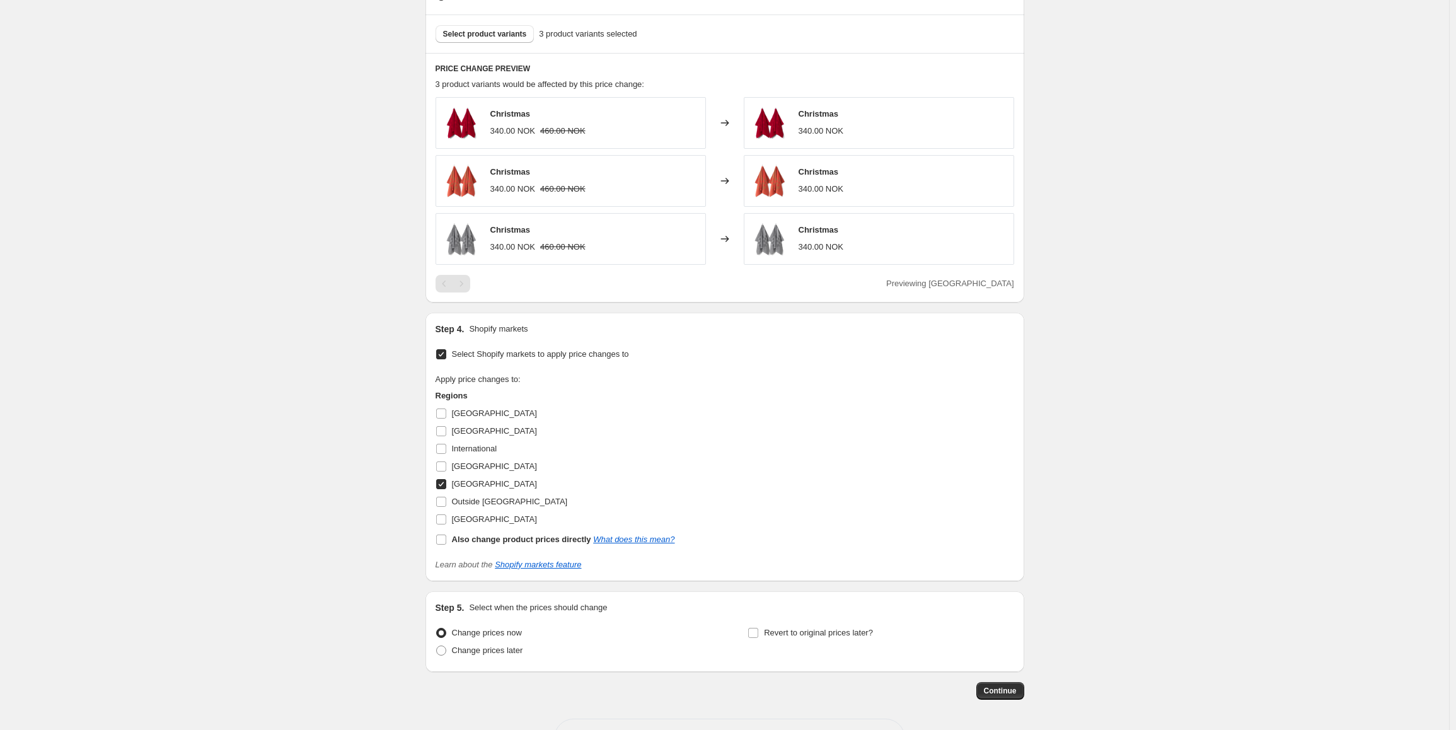
type input "320.00"
click at [444, 486] on input "Norway" at bounding box center [441, 484] width 10 height 10
checkbox input "false"
click at [446, 517] on input "Sweden" at bounding box center [441, 519] width 10 height 10
checkbox input "true"
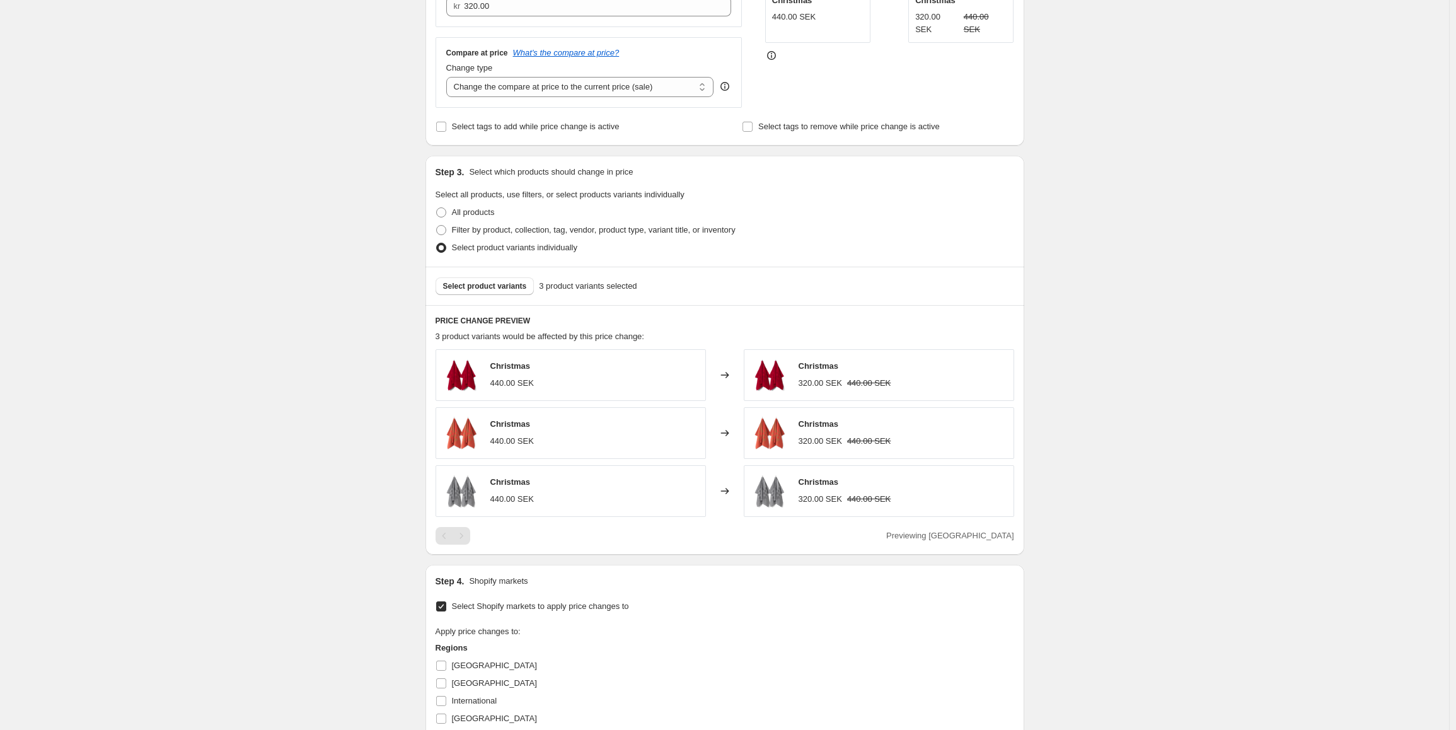
scroll to position [614, 0]
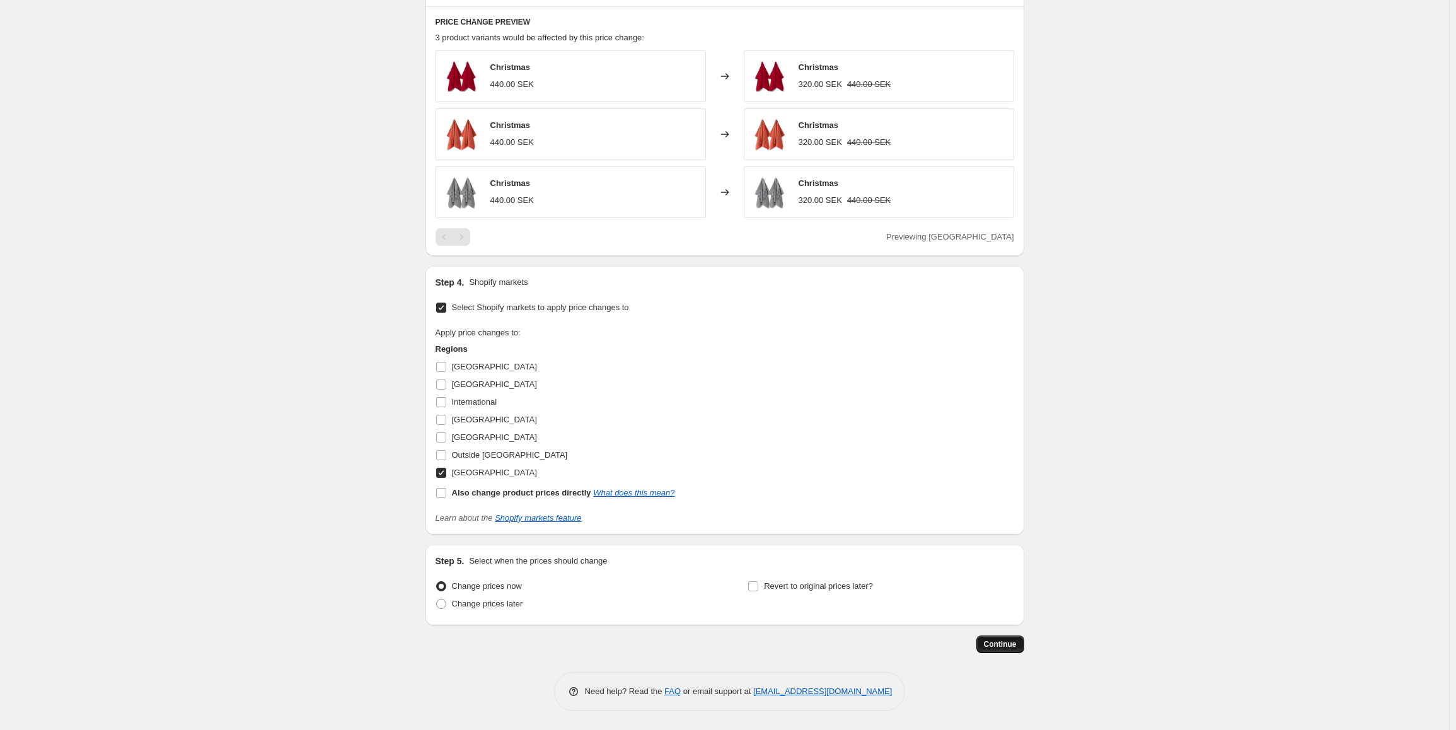
click at [1012, 635] on button "Continue" at bounding box center [1000, 644] width 48 height 18
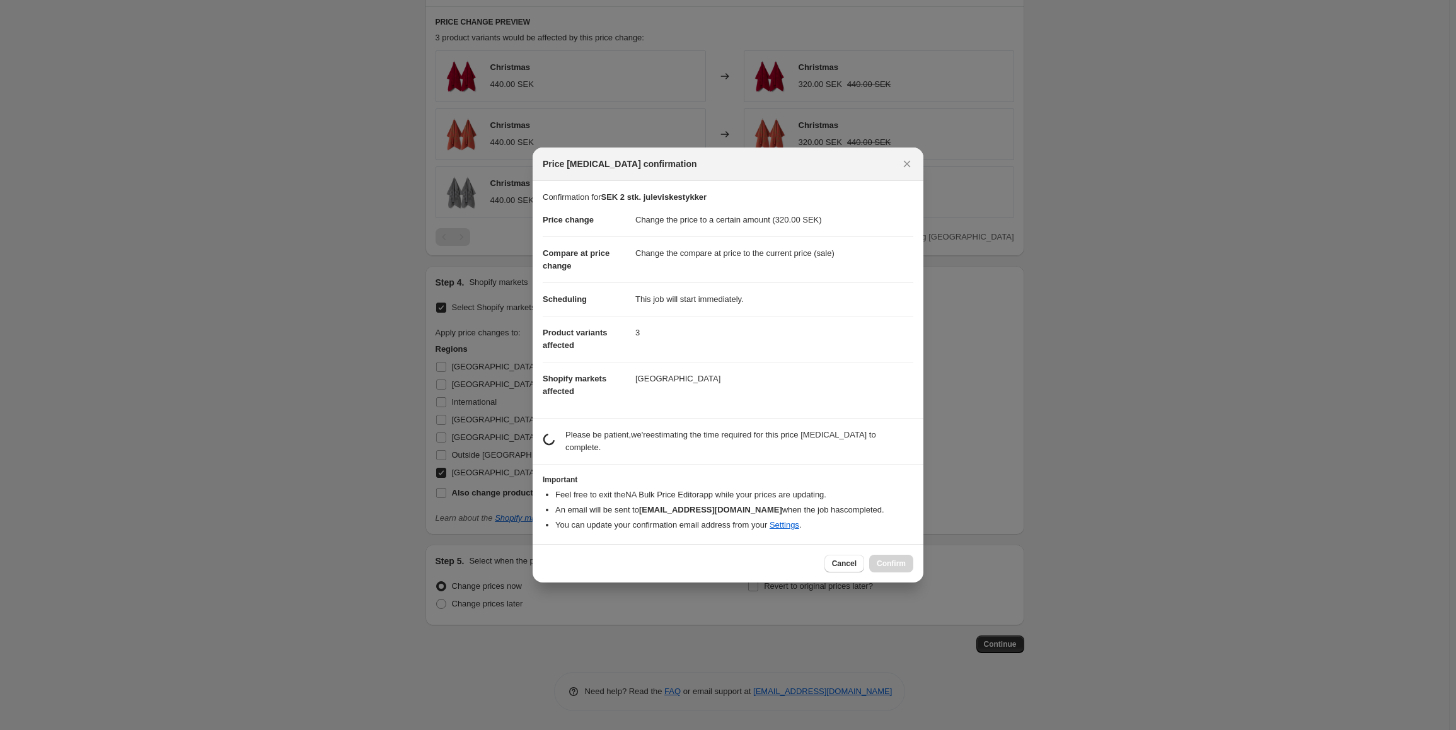
scroll to position [0, 0]
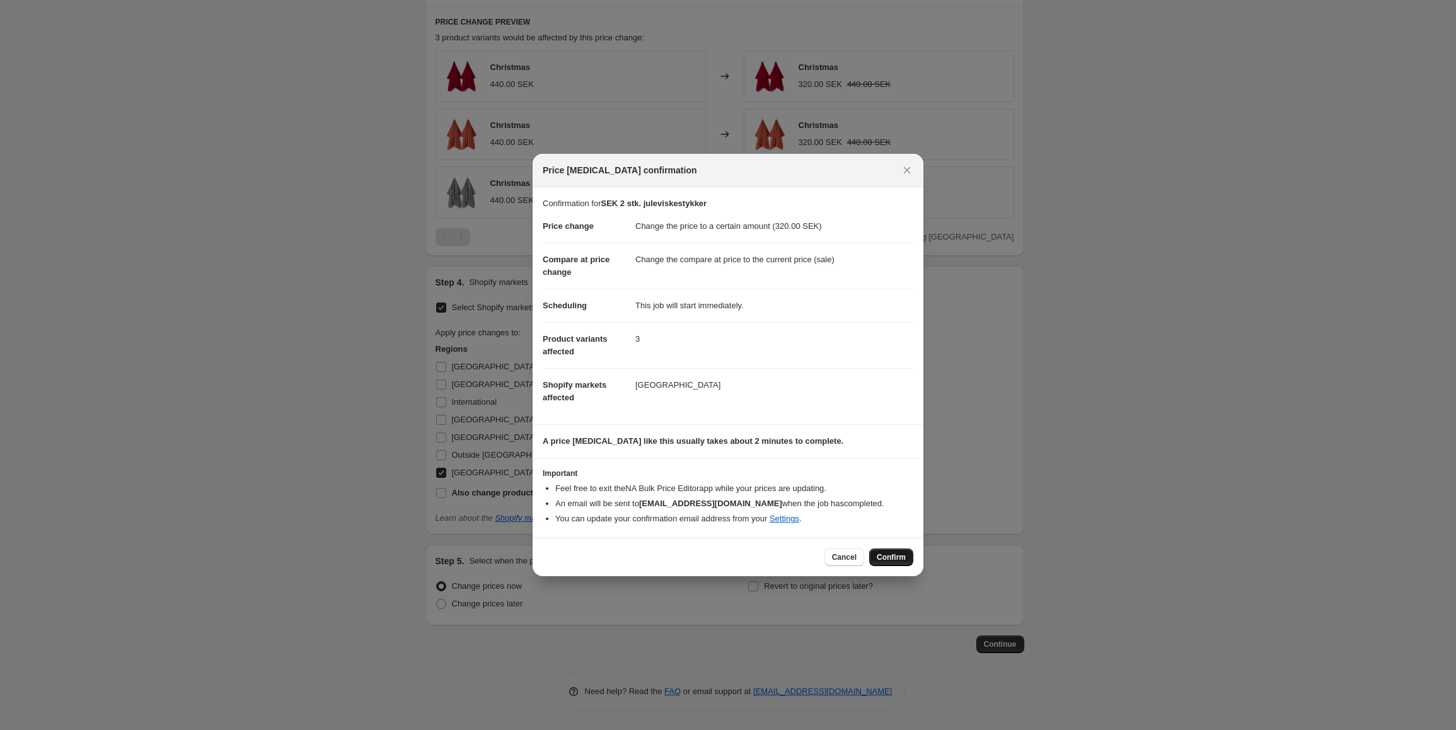
click at [894, 562] on span "Confirm" at bounding box center [891, 557] width 29 height 10
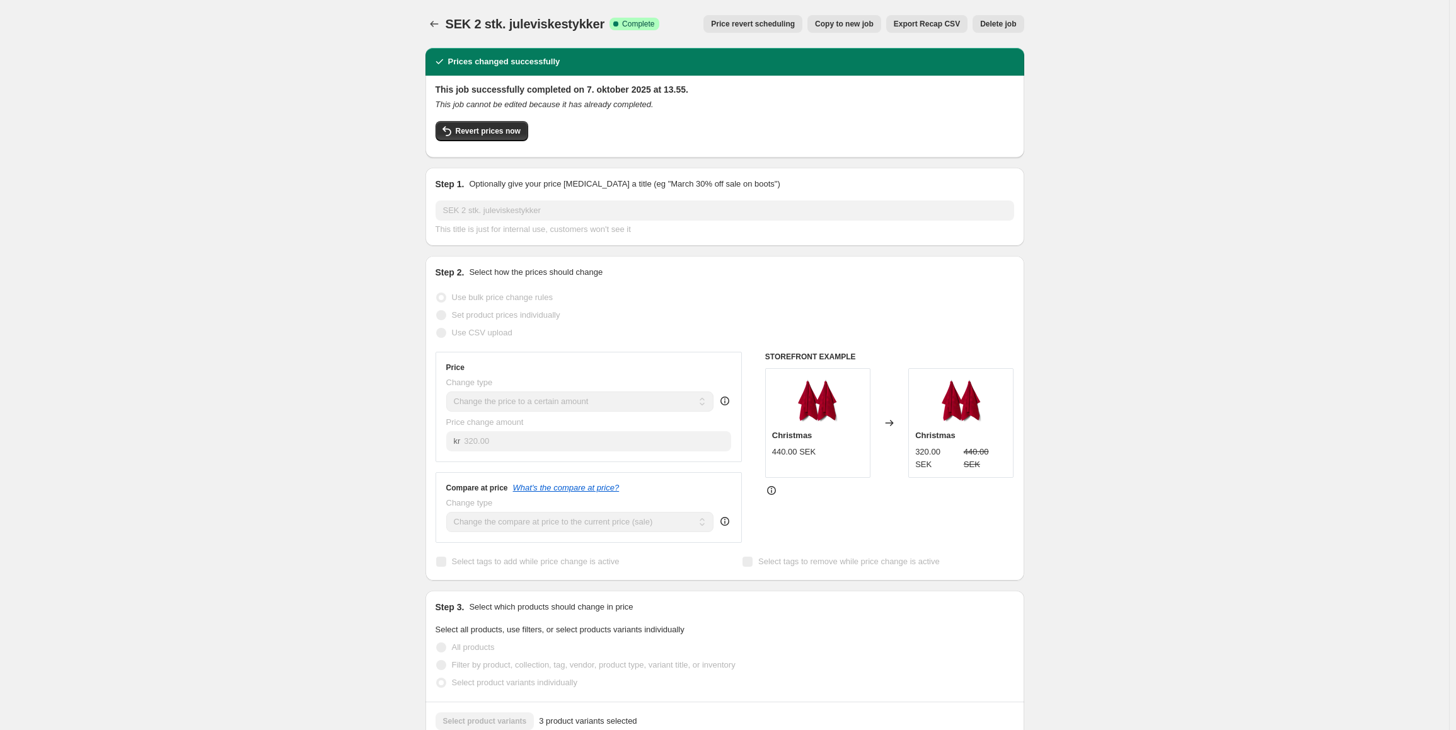
click at [836, 23] on span "Copy to new job" at bounding box center [844, 24] width 59 height 10
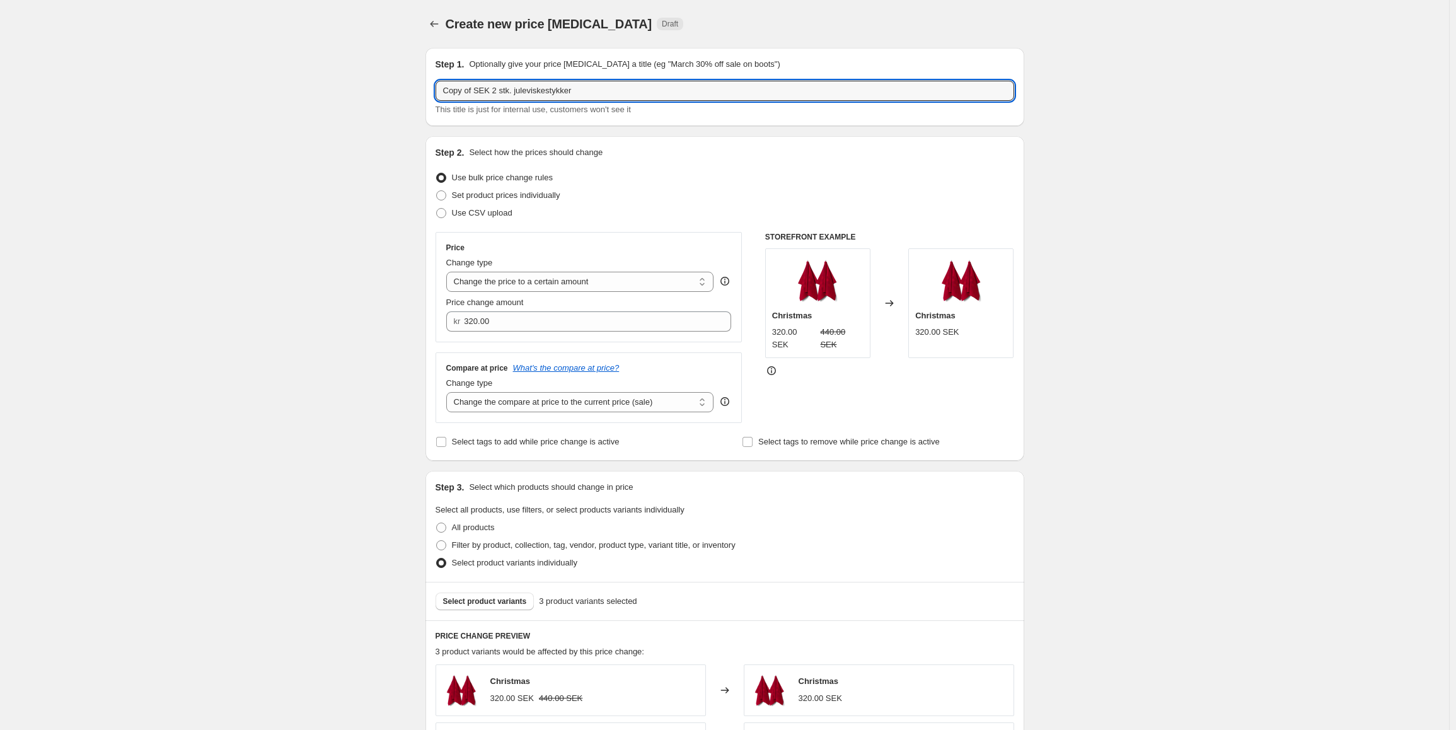
drag, startPoint x: 488, startPoint y: 92, endPoint x: 407, endPoint y: 88, distance: 81.4
click at [407, 88] on div "Create new price change job. This page is ready Create new price change job Dra…" at bounding box center [724, 672] width 1449 height 1344
type input "EUR 2 stk. juleviskestykker"
click at [526, 318] on input "320.00" at bounding box center [588, 321] width 248 height 20
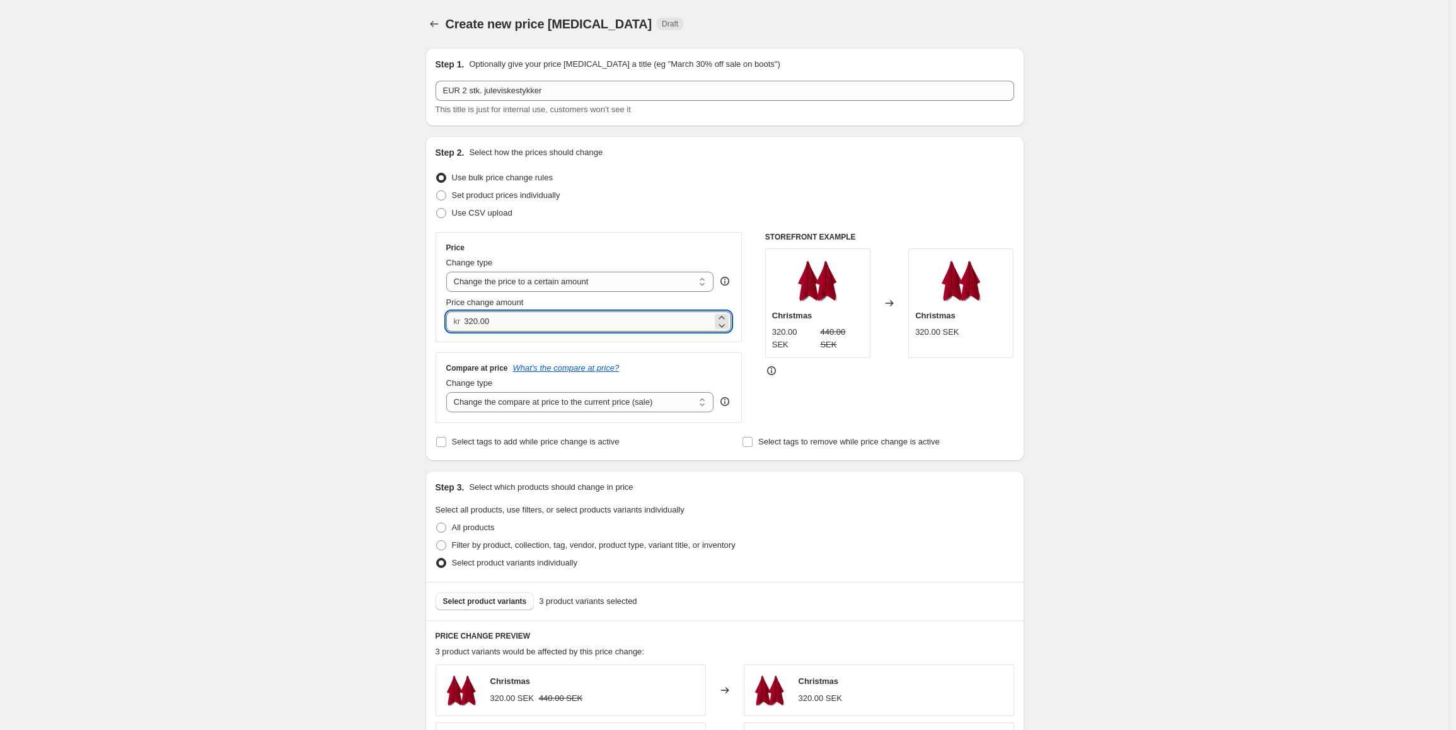
click at [526, 318] on input "320.00" at bounding box center [588, 321] width 248 height 20
type input "30.00"
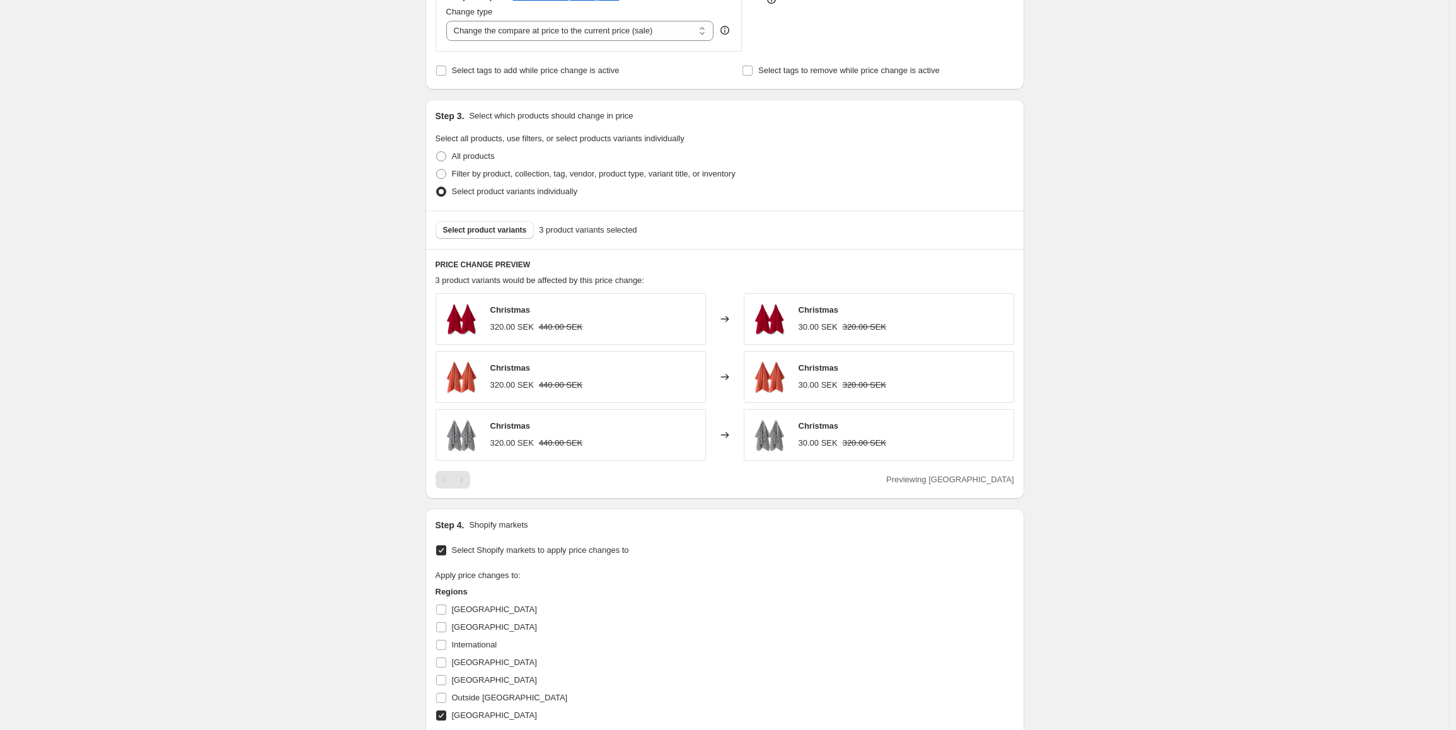
scroll to position [504, 0]
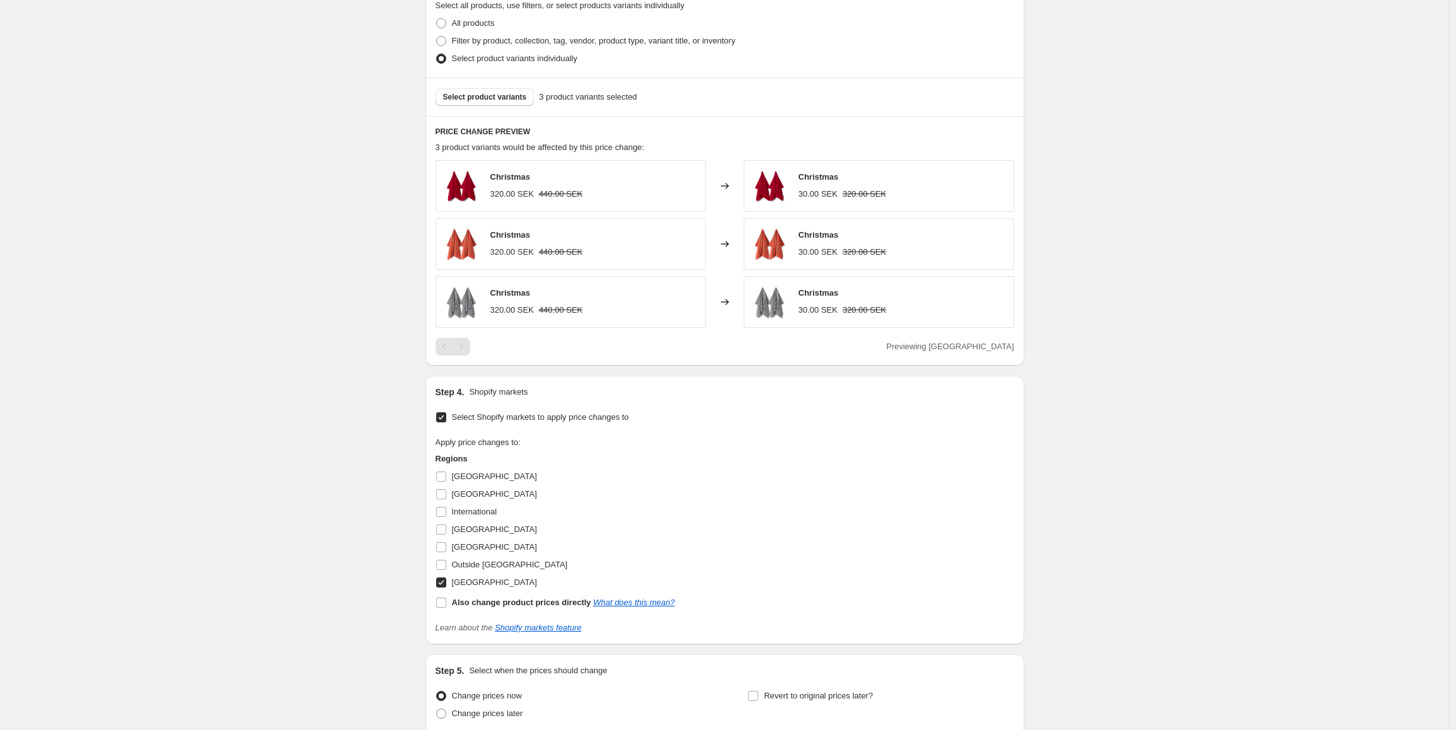
click at [443, 583] on input "Sweden" at bounding box center [441, 582] width 10 height 10
checkbox input "false"
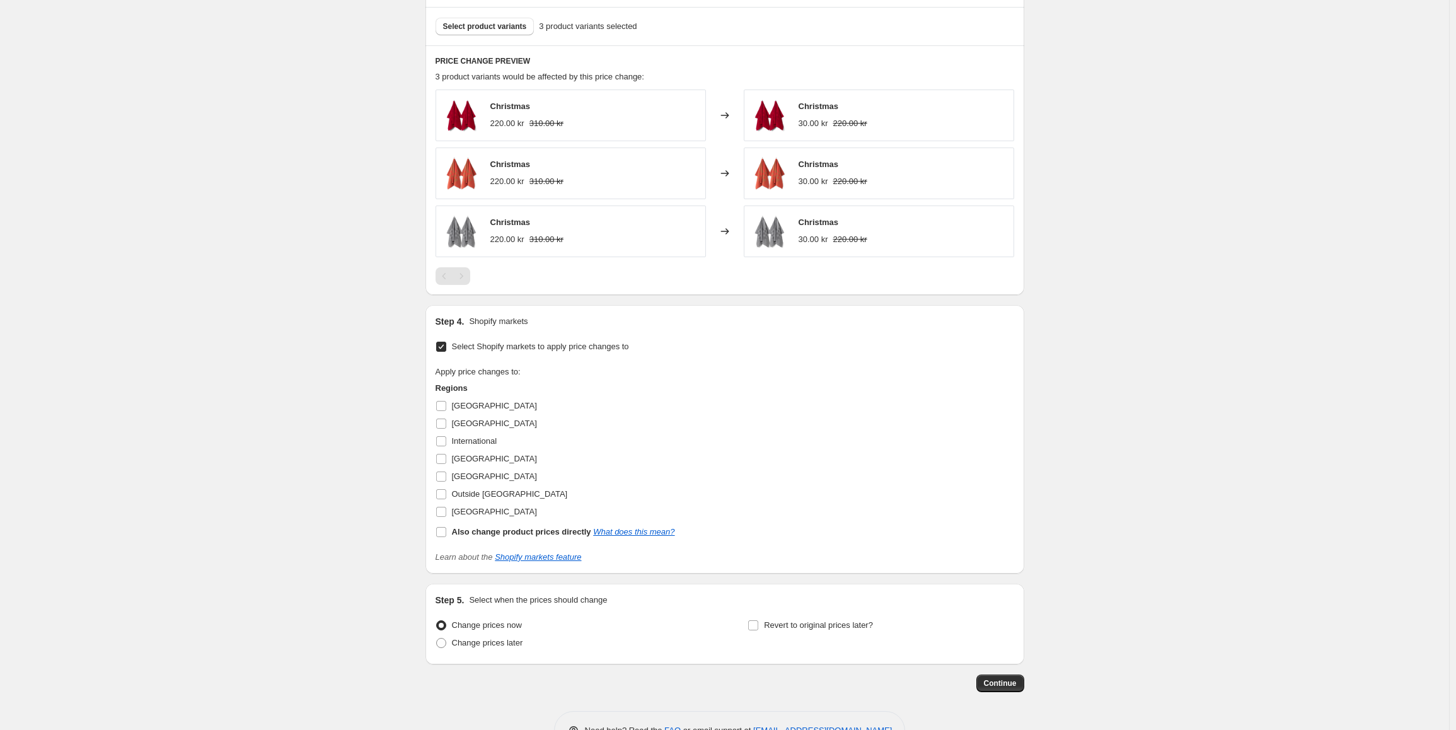
scroll to position [614, 0]
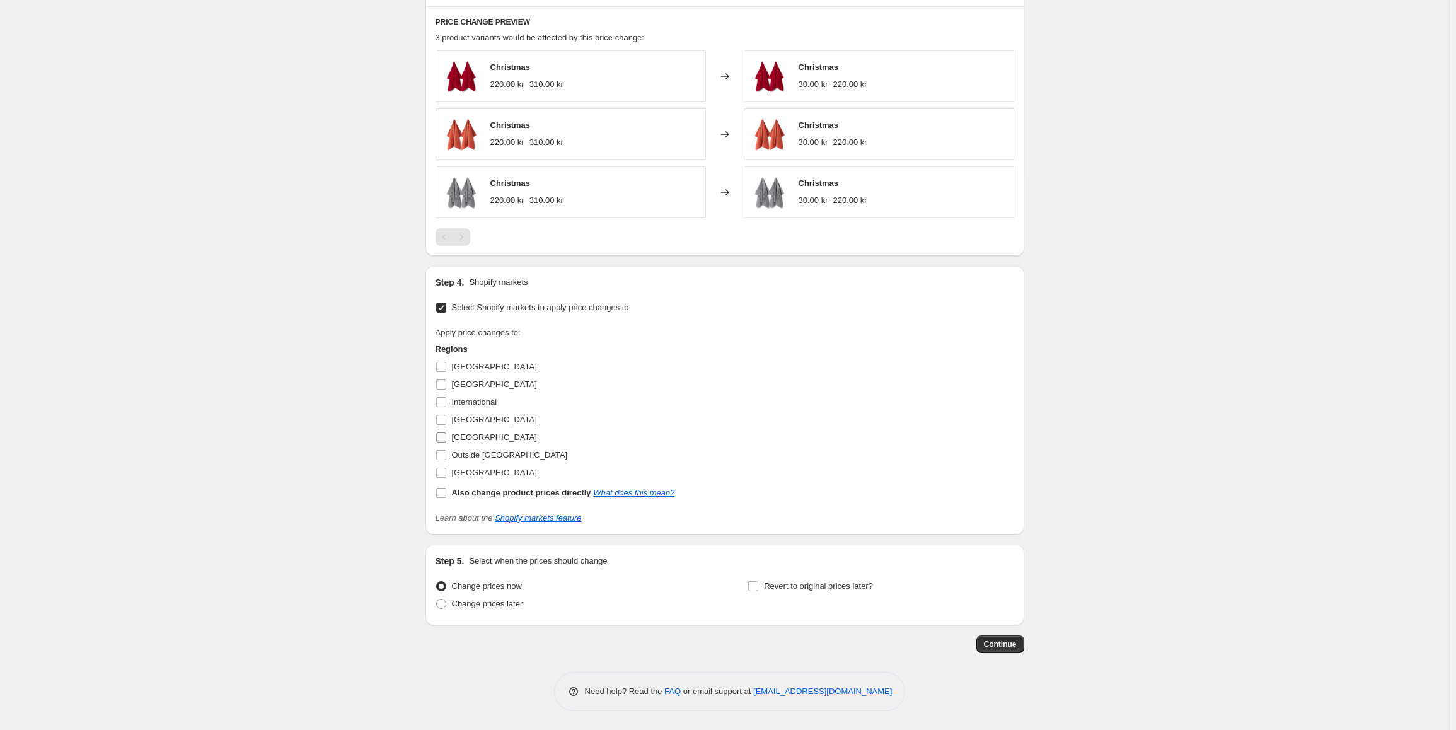
click at [442, 440] on input "Norway" at bounding box center [441, 437] width 10 height 10
checkbox input "true"
click at [441, 422] on input "Netherlands" at bounding box center [441, 420] width 10 height 10
checkbox input "true"
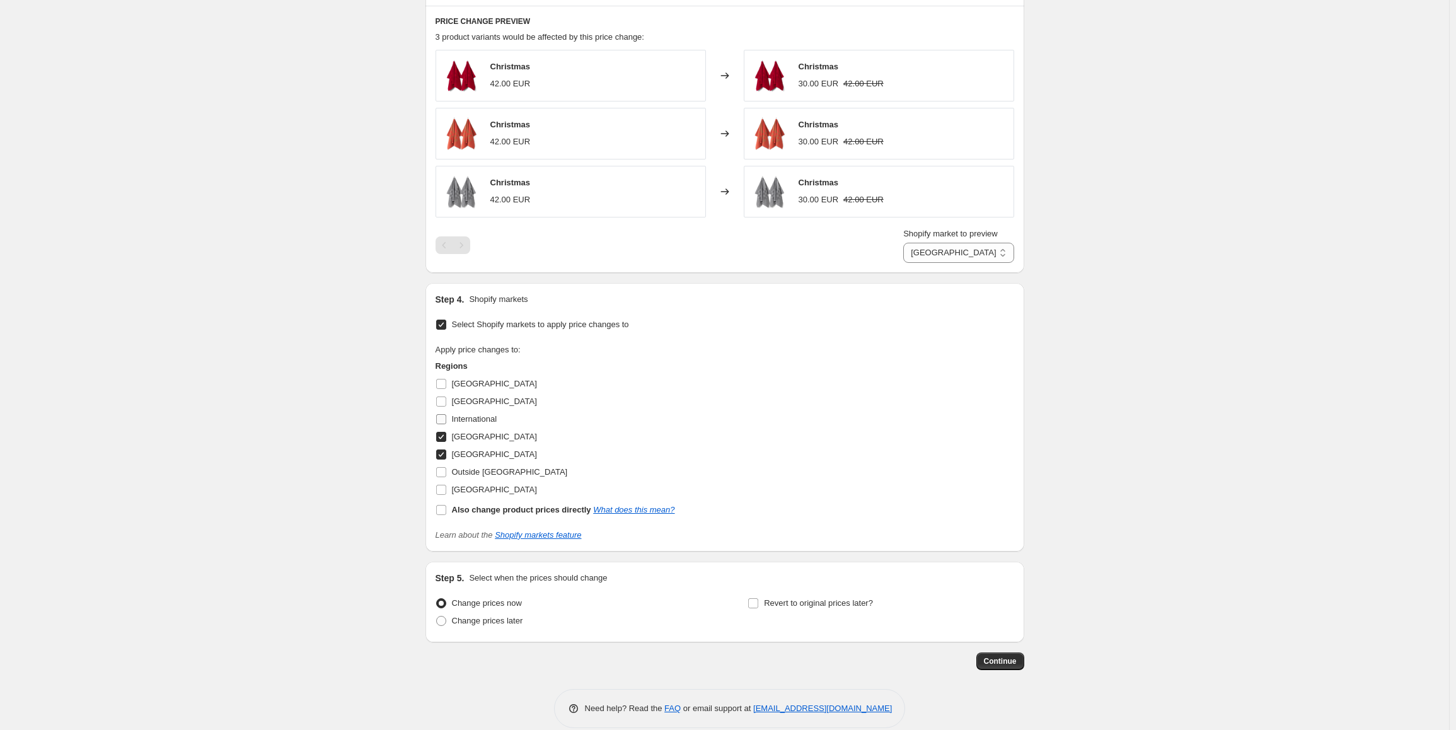
click at [443, 416] on input "International" at bounding box center [441, 419] width 10 height 10
checkbox input "true"
select select "83057541429"
click at [442, 455] on input "Norway" at bounding box center [441, 454] width 10 height 10
checkbox input "false"
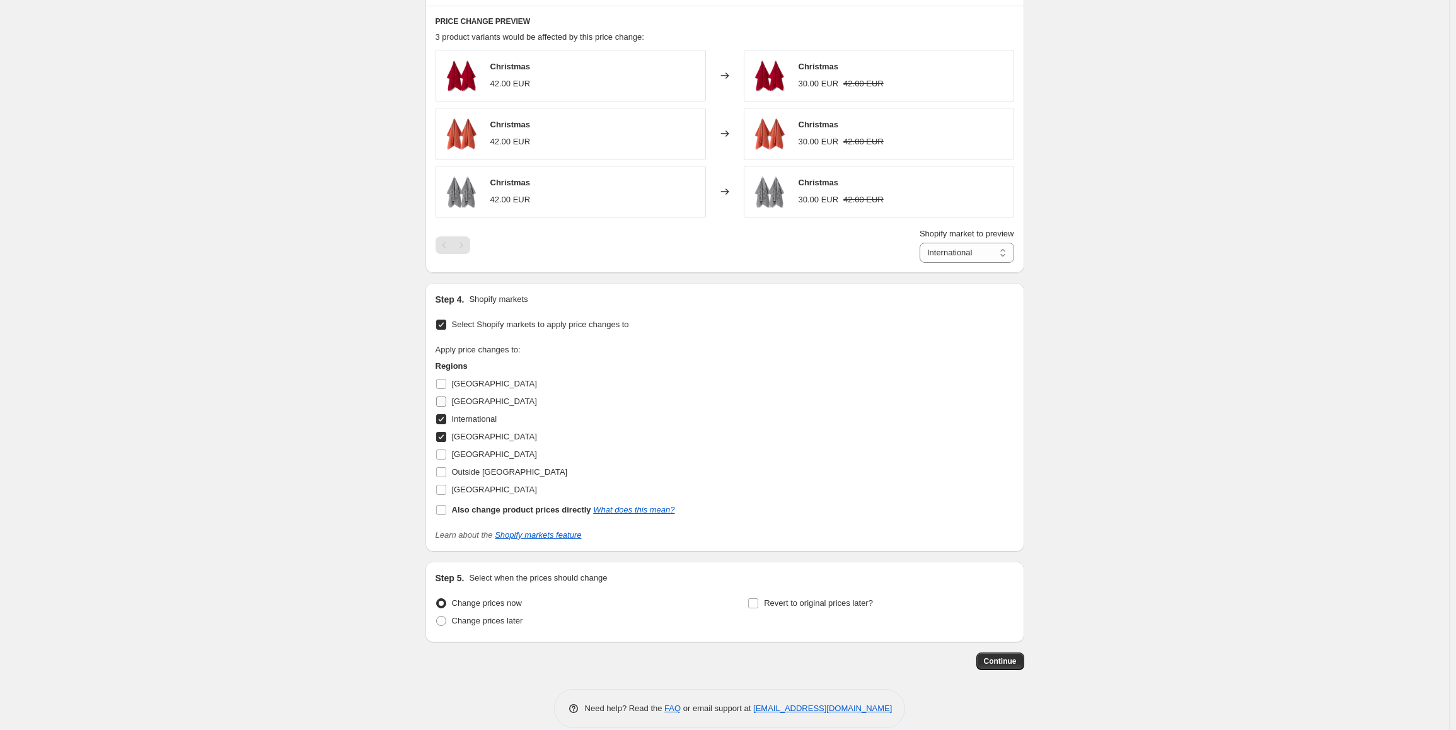
click at [442, 403] on input "Germany" at bounding box center [441, 401] width 10 height 10
checkbox input "true"
select select "86089990453"
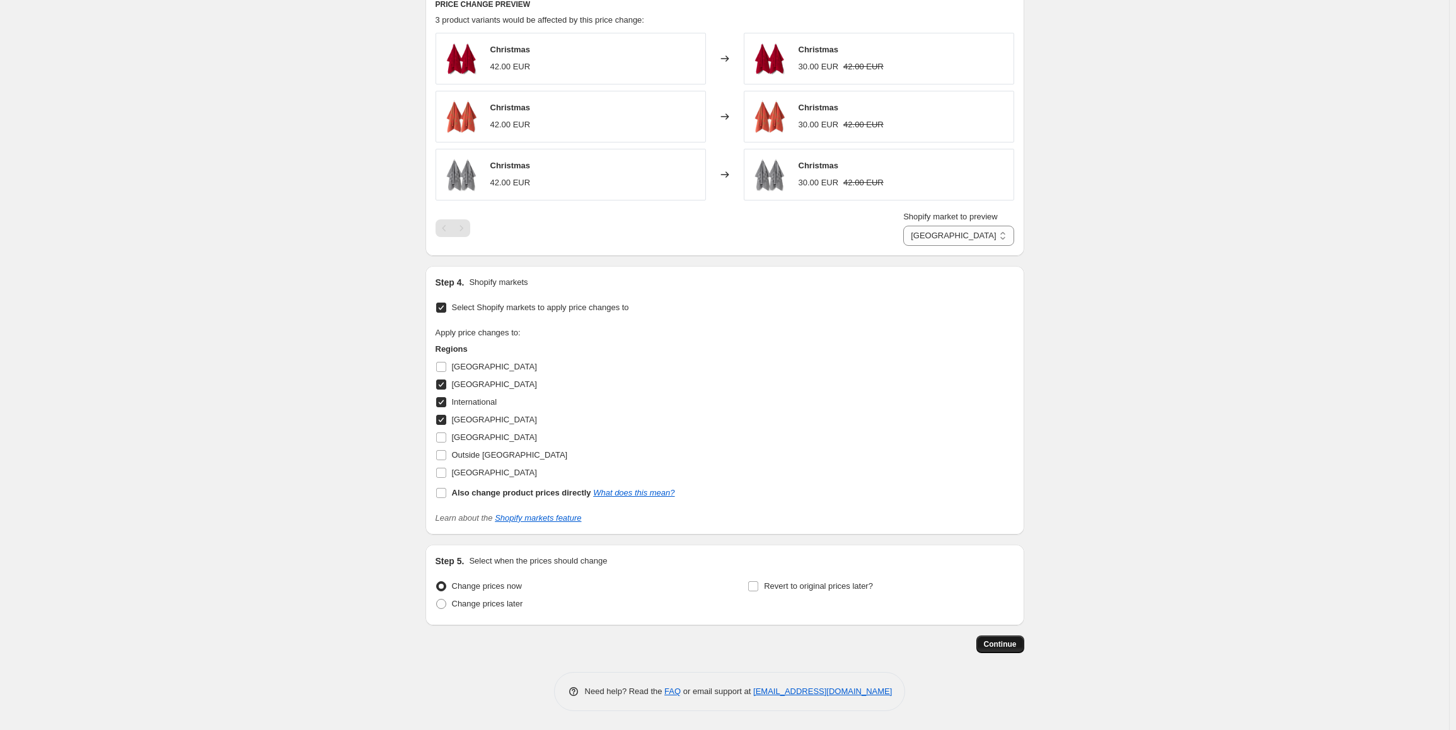
click at [1008, 649] on button "Continue" at bounding box center [1000, 644] width 48 height 18
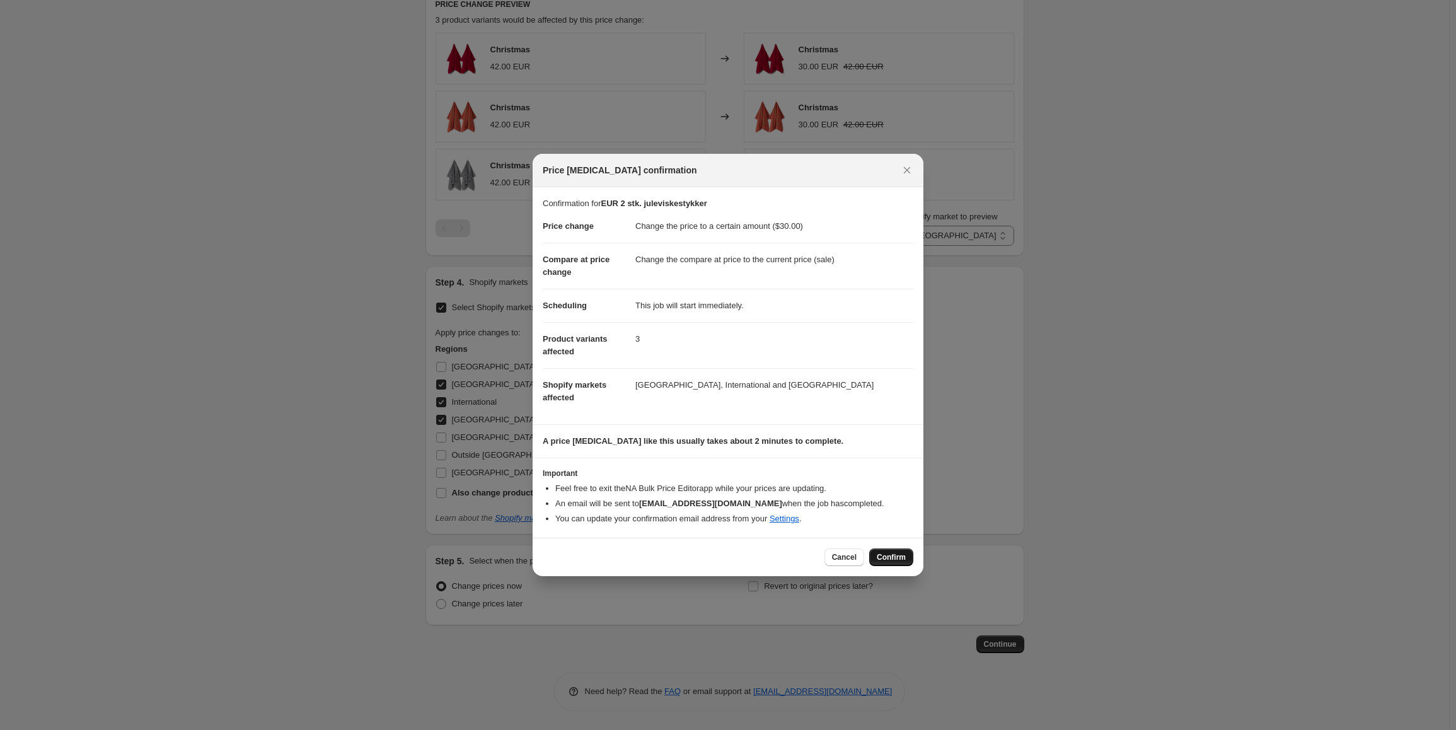
click at [892, 551] on button "Confirm" at bounding box center [891, 557] width 44 height 18
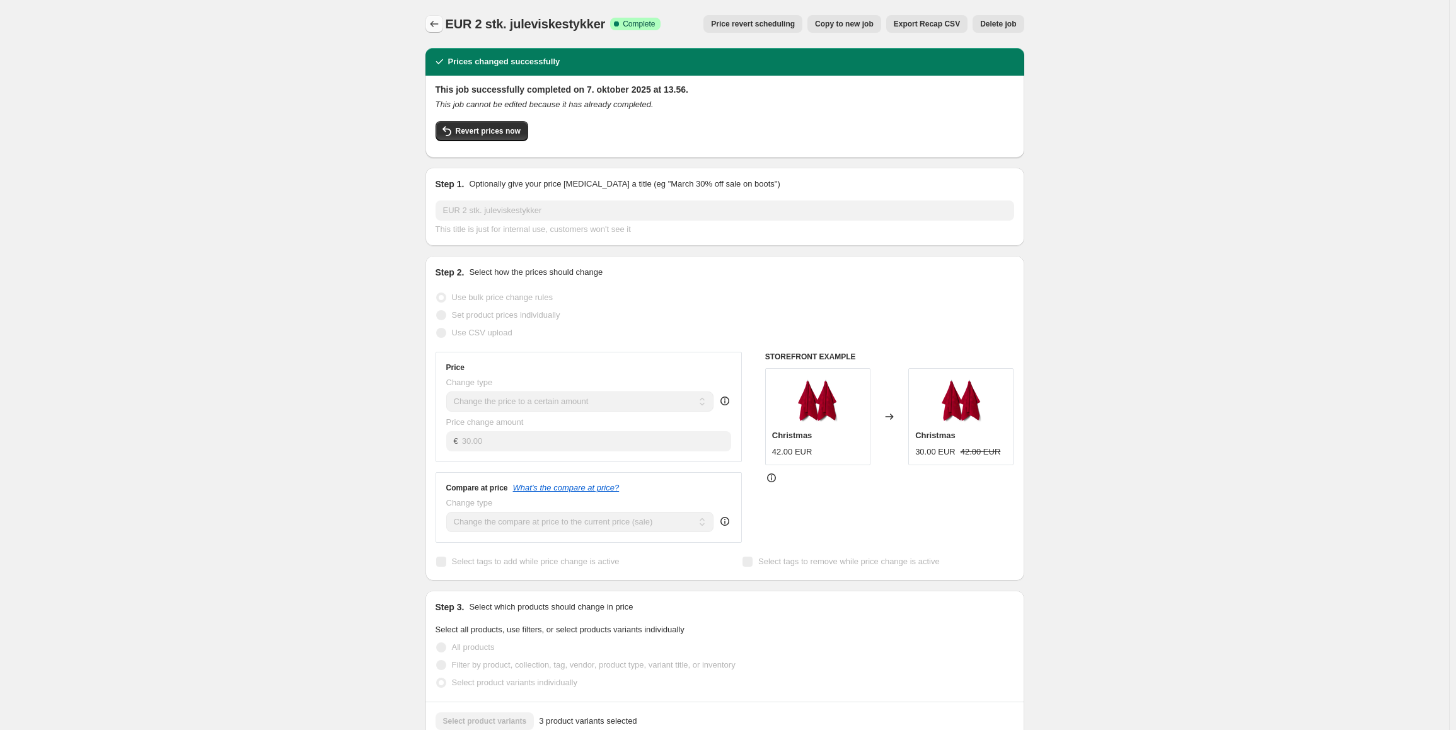
click at [430, 21] on button "Price change jobs" at bounding box center [434, 24] width 18 height 18
